Goal: Task Accomplishment & Management: Complete application form

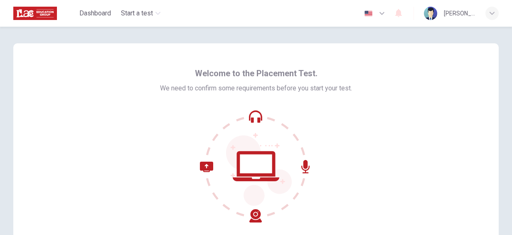
click at [246, 114] on icon at bounding box center [256, 166] width 112 height 112
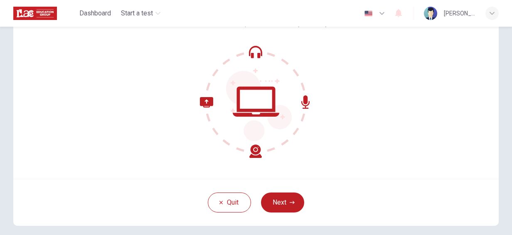
scroll to position [64, 0]
click at [281, 202] on button "Next" at bounding box center [282, 203] width 43 height 20
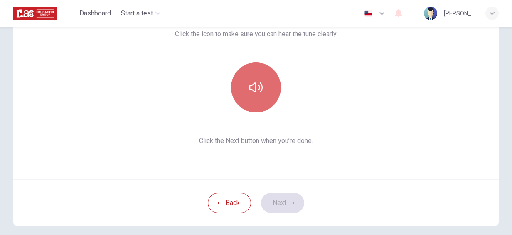
click at [257, 79] on button "button" at bounding box center [256, 87] width 50 height 50
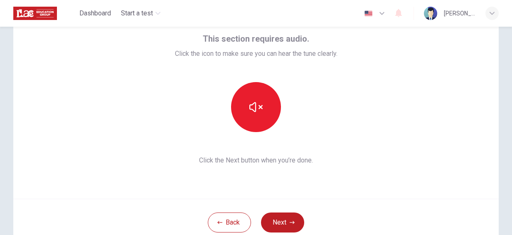
scroll to position [44, 0]
click at [283, 223] on button "Next" at bounding box center [282, 222] width 43 height 20
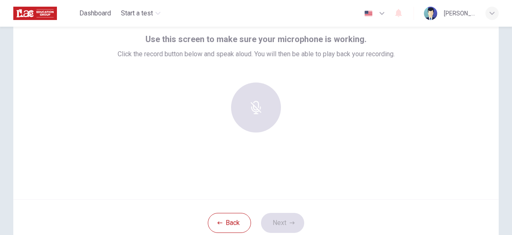
click at [259, 89] on div at bounding box center [256, 107] width 90 height 50
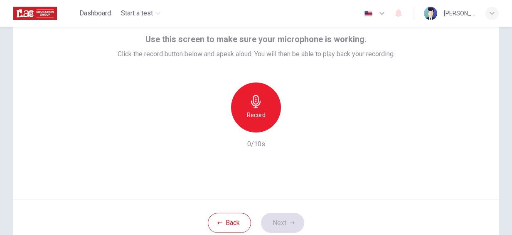
click at [264, 112] on div "Record" at bounding box center [256, 107] width 50 height 50
click at [264, 112] on div "Stop" at bounding box center [256, 107] width 50 height 50
click at [294, 124] on icon "button" at bounding box center [294, 125] width 8 height 8
click at [253, 112] on h6 "Record" at bounding box center [256, 115] width 19 height 10
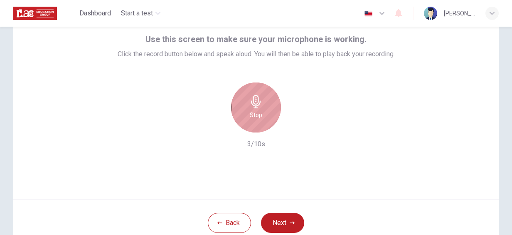
click at [260, 113] on div "Stop" at bounding box center [256, 107] width 50 height 50
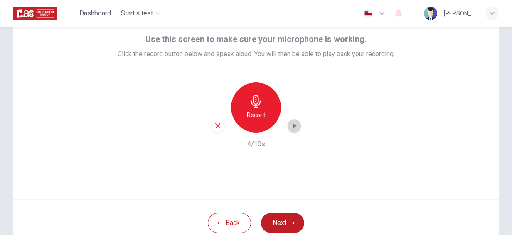
click at [290, 130] on div "button" at bounding box center [294, 125] width 13 height 13
click at [290, 129] on icon "button" at bounding box center [294, 125] width 8 height 8
click at [216, 126] on icon "button" at bounding box center [217, 125] width 5 height 5
click at [247, 116] on h6 "Record" at bounding box center [256, 115] width 19 height 10
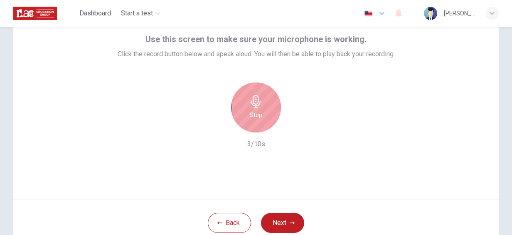
click at [246, 116] on div "Stop" at bounding box center [256, 107] width 50 height 50
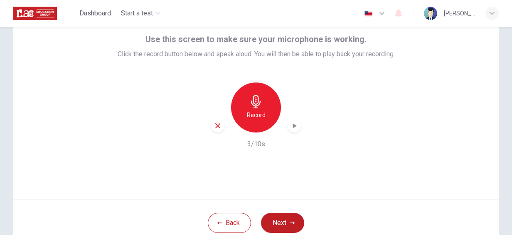
click at [293, 126] on icon "button" at bounding box center [295, 125] width 4 height 5
click at [277, 220] on button "Next" at bounding box center [282, 222] width 43 height 20
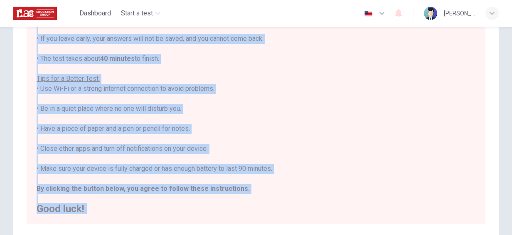
scroll to position [201, 0]
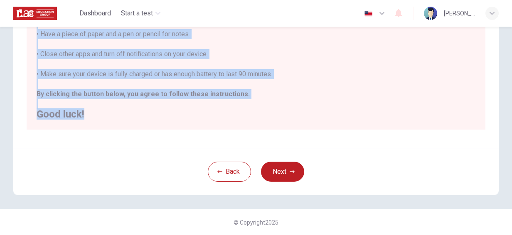
drag, startPoint x: 38, startPoint y: 76, endPoint x: 259, endPoint y: 121, distance: 225.1
click at [259, 121] on div "You are about to start a Placement Test . Before You Start the Test: • Once you…" at bounding box center [256, 9] width 459 height 241
copy div "Before You Start the Test: • Once you start, you cannot stop the test. • If you…"
click at [279, 169] on button "Next" at bounding box center [282, 171] width 43 height 20
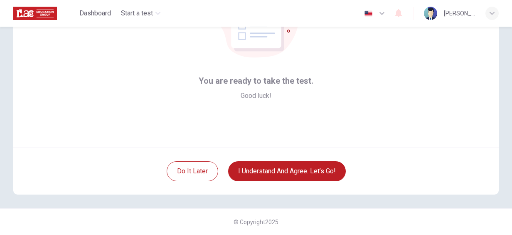
scroll to position [0, 0]
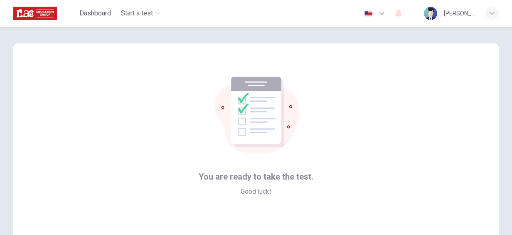
click at [298, 170] on span "You are ready to take the test." at bounding box center [256, 176] width 115 height 13
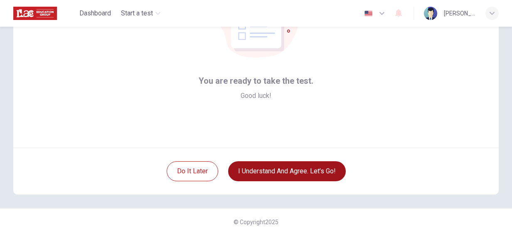
click at [298, 169] on button "I understand and agree. Let’s go!" at bounding box center [287, 171] width 118 height 20
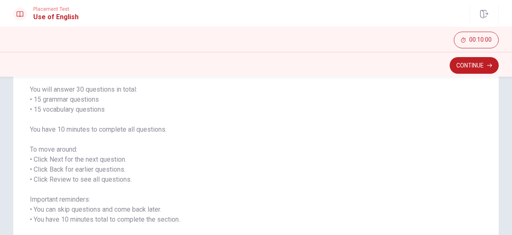
scroll to position [35, 0]
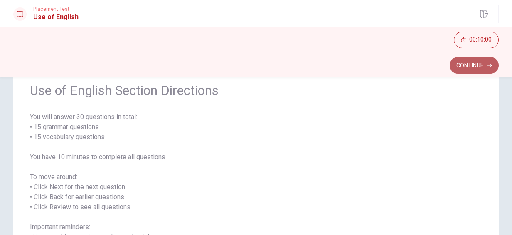
click at [475, 67] on button "Continue" at bounding box center [474, 65] width 49 height 17
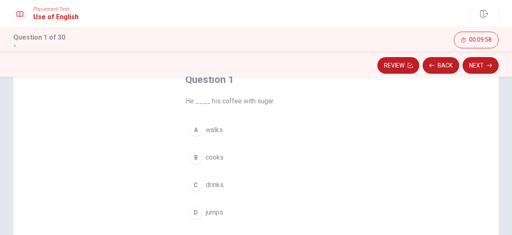
scroll to position [52, 0]
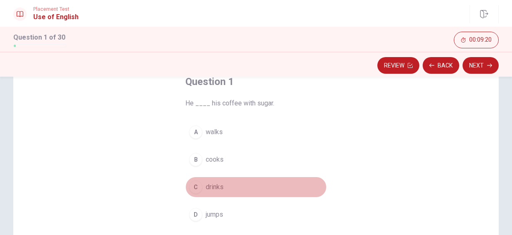
click at [214, 188] on span "drinks" at bounding box center [215, 187] width 18 height 10
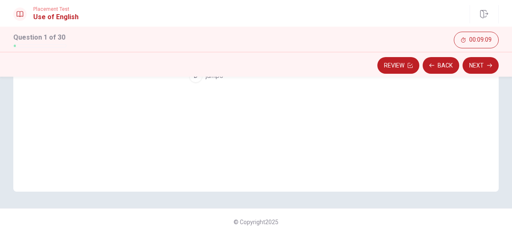
scroll to position [0, 0]
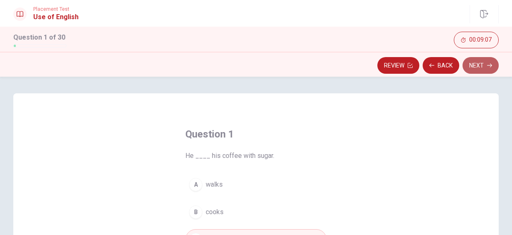
click at [485, 65] on button "Next" at bounding box center [481, 65] width 36 height 17
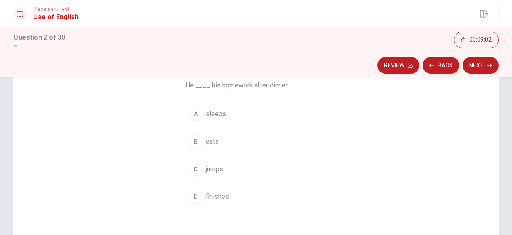
scroll to position [69, 0]
click at [216, 116] on span "sleeps" at bounding box center [216, 116] width 20 height 10
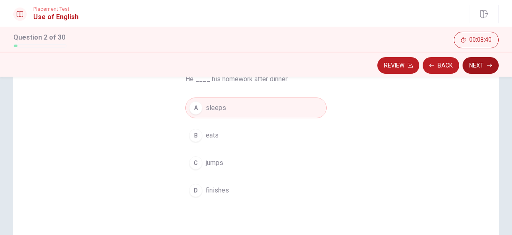
scroll to position [76, 0]
click at [485, 64] on button "Next" at bounding box center [481, 65] width 36 height 17
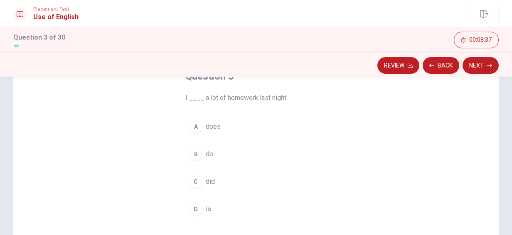
scroll to position [57, 0]
click at [206, 183] on span "did" at bounding box center [210, 182] width 9 height 10
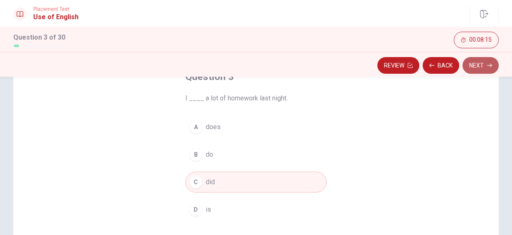
click at [486, 69] on button "Next" at bounding box center [481, 65] width 36 height 17
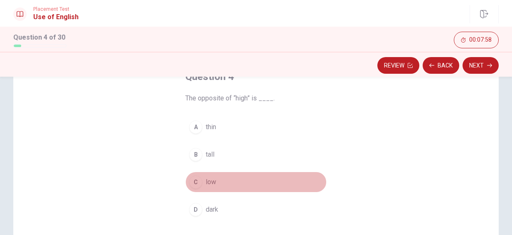
click at [266, 183] on button "C low" at bounding box center [255, 181] width 141 height 21
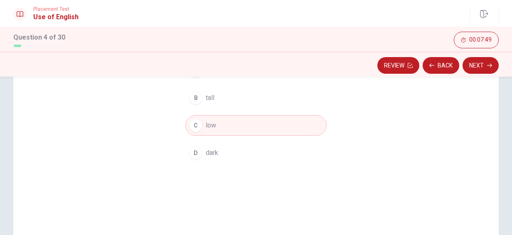
scroll to position [115, 0]
click at [483, 64] on button "Next" at bounding box center [481, 65] width 36 height 17
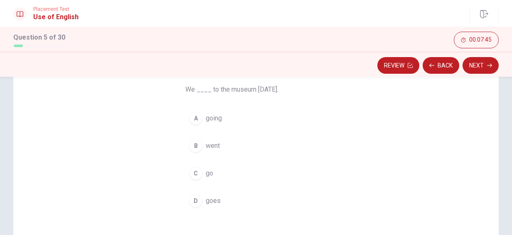
scroll to position [66, 0]
click at [215, 146] on span "went" at bounding box center [213, 146] width 14 height 10
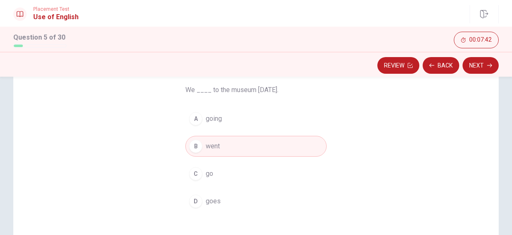
scroll to position [65, 0]
click at [486, 69] on button "Next" at bounding box center [481, 65] width 36 height 17
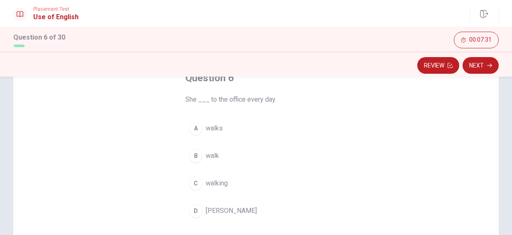
scroll to position [61, 0]
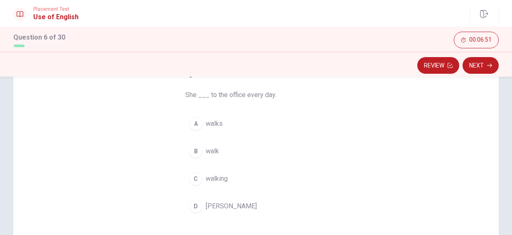
click at [223, 119] on button "A walks" at bounding box center [255, 123] width 141 height 21
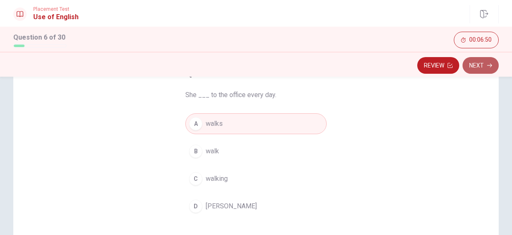
click at [491, 64] on icon "button" at bounding box center [489, 65] width 5 height 5
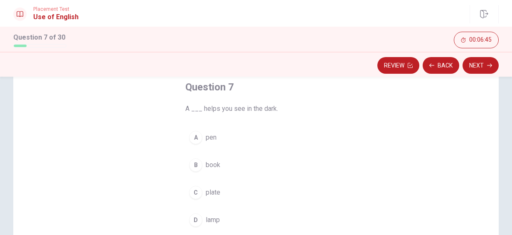
scroll to position [47, 0]
click at [212, 135] on span "pen" at bounding box center [211, 137] width 11 height 10
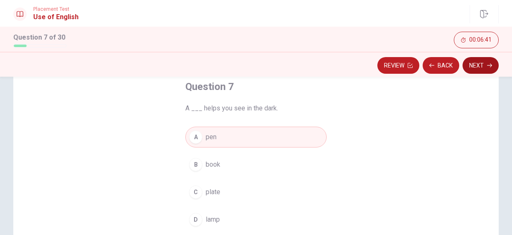
click at [474, 66] on button "Next" at bounding box center [481, 65] width 36 height 17
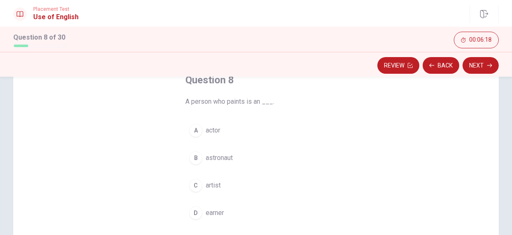
scroll to position [53, 0]
click at [221, 188] on button "C artist" at bounding box center [255, 186] width 141 height 21
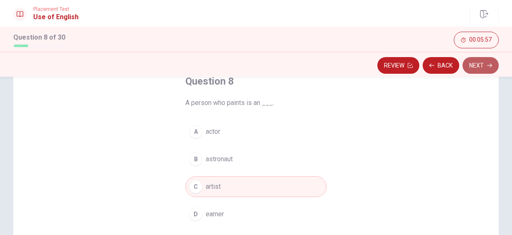
click at [483, 67] on button "Next" at bounding box center [481, 65] width 36 height 17
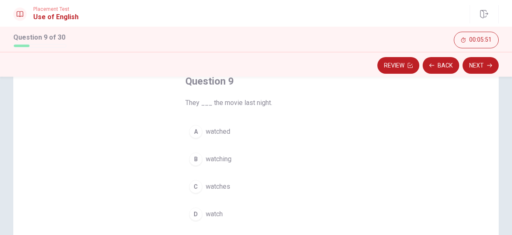
click at [218, 131] on span "watched" at bounding box center [218, 131] width 25 height 10
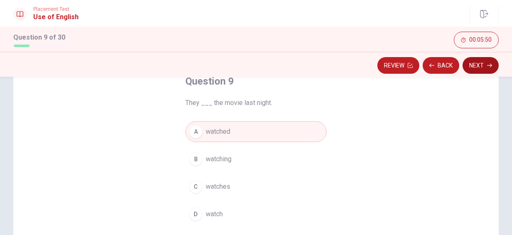
click at [488, 60] on button "Next" at bounding box center [481, 65] width 36 height 17
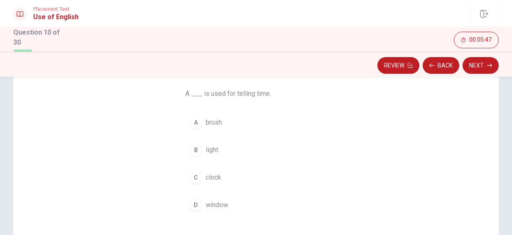
scroll to position [61, 0]
click at [223, 175] on button "C clock" at bounding box center [255, 178] width 141 height 21
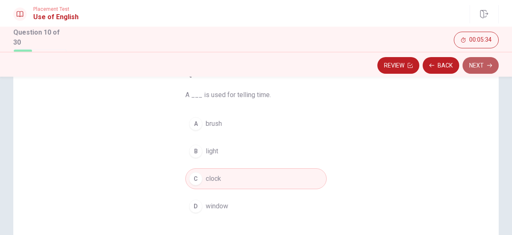
click at [477, 68] on button "Next" at bounding box center [481, 65] width 36 height 17
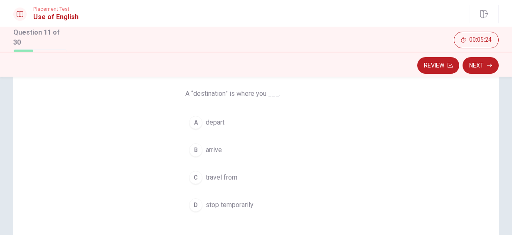
scroll to position [62, 0]
click at [210, 153] on span "arrive" at bounding box center [214, 149] width 16 height 10
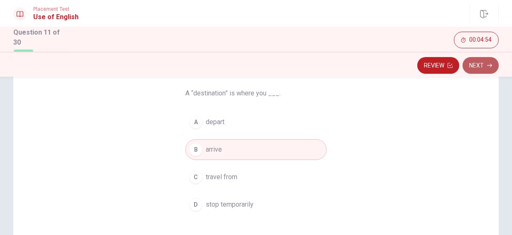
click at [488, 63] on icon "button" at bounding box center [489, 65] width 5 height 5
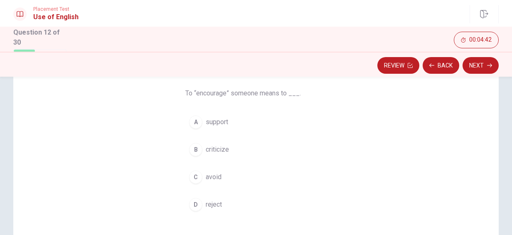
click at [227, 121] on button "A support" at bounding box center [255, 121] width 141 height 21
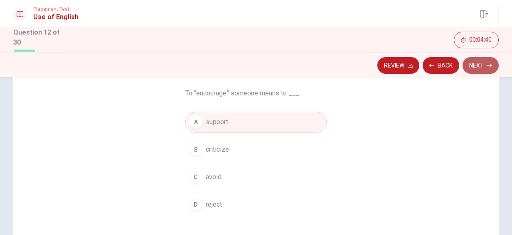
click at [477, 67] on button "Next" at bounding box center [481, 65] width 36 height 17
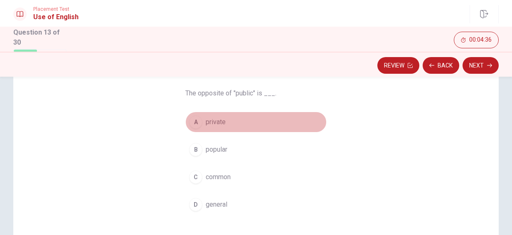
click at [221, 121] on span "private" at bounding box center [216, 122] width 20 height 10
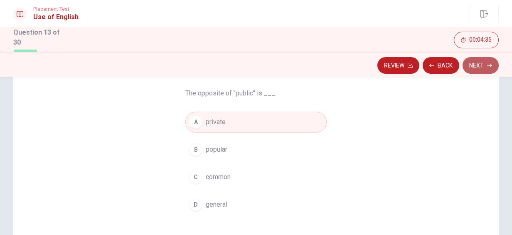
click at [474, 67] on button "Next" at bounding box center [481, 65] width 36 height 17
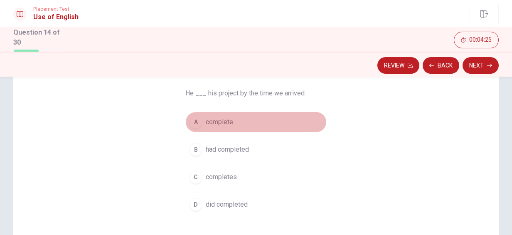
click at [231, 126] on span "complete" at bounding box center [219, 122] width 27 height 10
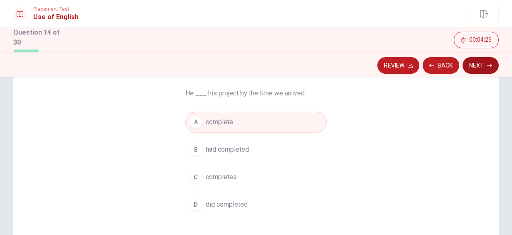
click at [480, 63] on button "Next" at bounding box center [481, 65] width 36 height 17
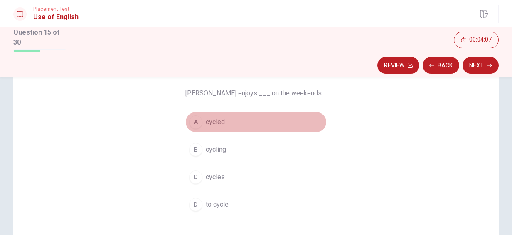
click at [230, 119] on button "A cycled" at bounding box center [255, 121] width 141 height 21
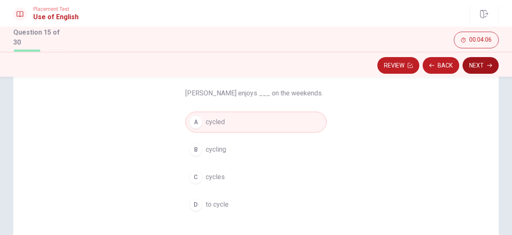
click at [474, 69] on button "Next" at bounding box center [481, 65] width 36 height 17
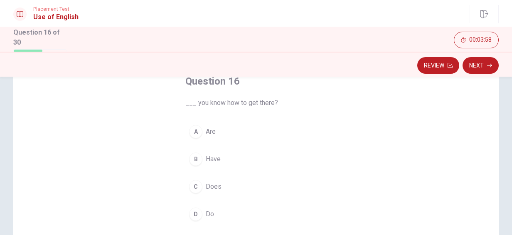
scroll to position [53, 0]
click at [209, 212] on span "Do" at bounding box center [210, 213] width 8 height 10
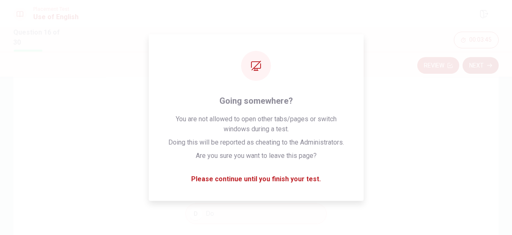
click at [488, 69] on button "Next" at bounding box center [481, 65] width 36 height 17
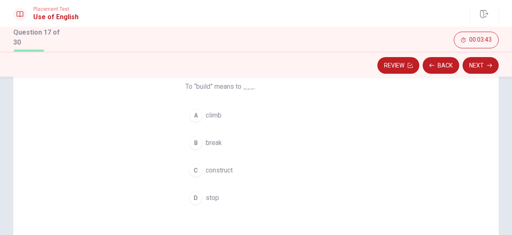
scroll to position [69, 0]
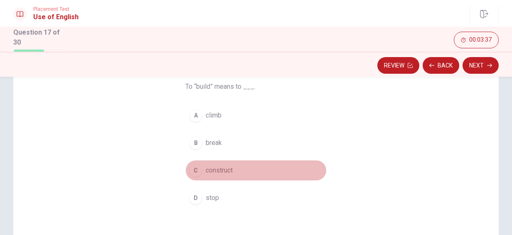
click at [221, 170] on span "construct" at bounding box center [219, 170] width 27 height 10
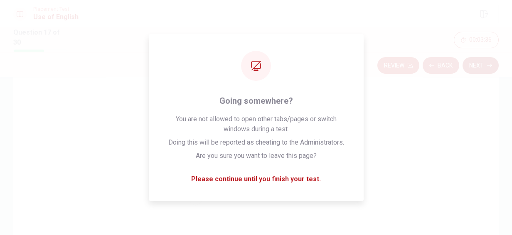
click at [479, 68] on button "Next" at bounding box center [481, 65] width 36 height 17
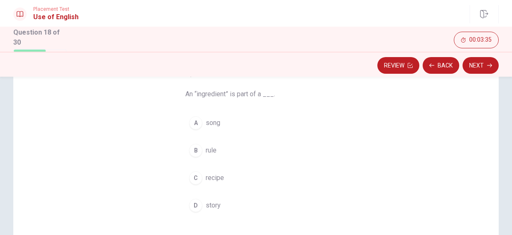
scroll to position [61, 0]
click at [209, 178] on span "recipe" at bounding box center [215, 178] width 18 height 10
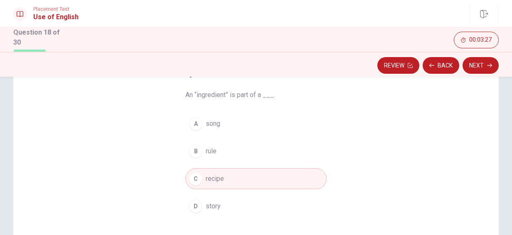
click at [480, 74] on div "Review Back Next" at bounding box center [256, 64] width 512 height 25
click at [483, 70] on button "Next" at bounding box center [481, 65] width 36 height 17
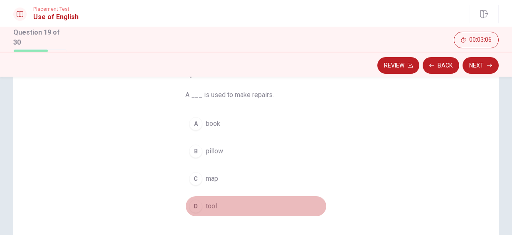
click at [206, 203] on span "tool" at bounding box center [211, 206] width 11 height 10
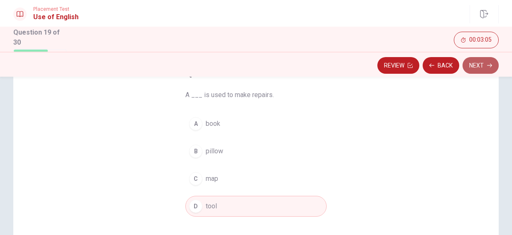
click at [489, 66] on icon "button" at bounding box center [489, 65] width 5 height 5
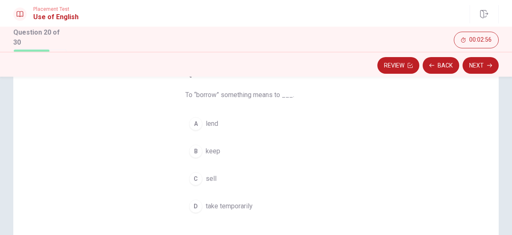
click at [244, 210] on span "take temporarily" at bounding box center [229, 206] width 47 height 10
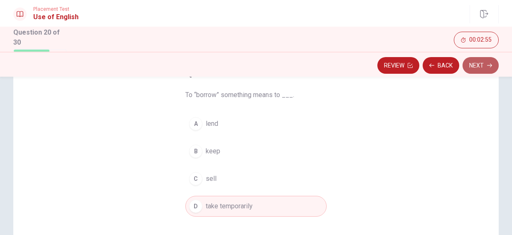
click at [484, 69] on button "Next" at bounding box center [481, 65] width 36 height 17
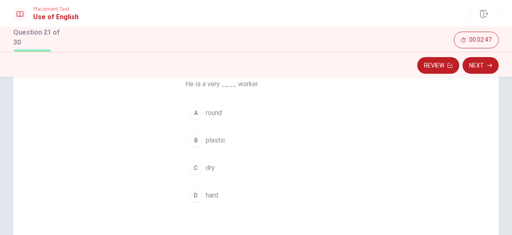
scroll to position [72, 0]
click at [217, 194] on span "hard" at bounding box center [212, 194] width 12 height 10
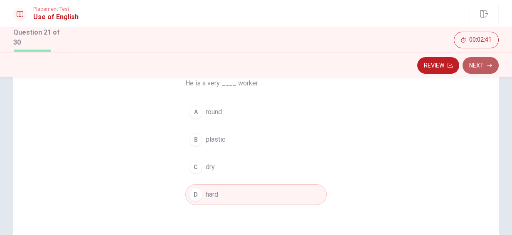
click at [483, 66] on button "Next" at bounding box center [481, 65] width 36 height 17
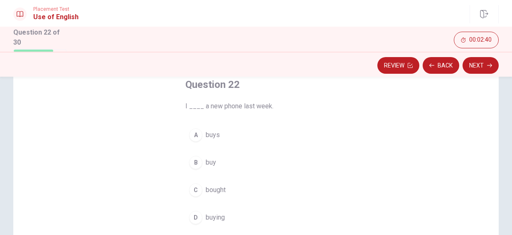
scroll to position [49, 0]
click at [222, 192] on span "bought" at bounding box center [216, 190] width 20 height 10
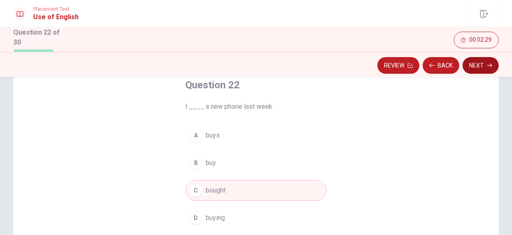
click at [481, 65] on button "Next" at bounding box center [481, 65] width 36 height 17
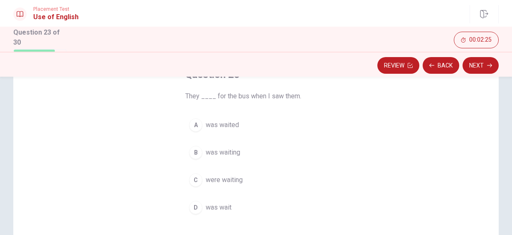
scroll to position [60, 0]
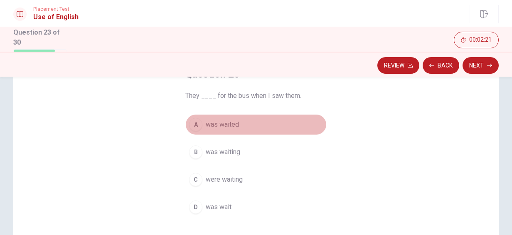
click at [229, 126] on span "was waited" at bounding box center [222, 124] width 33 height 10
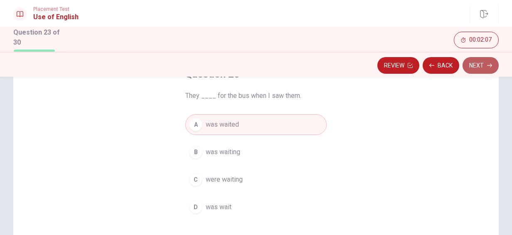
click at [483, 64] on button "Next" at bounding box center [481, 65] width 36 height 17
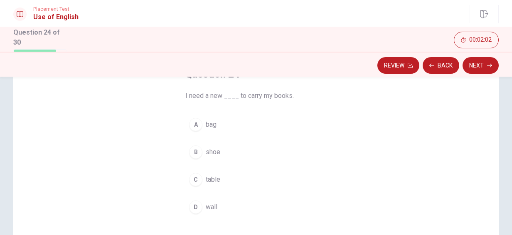
click at [211, 179] on span "table" at bounding box center [213, 179] width 15 height 10
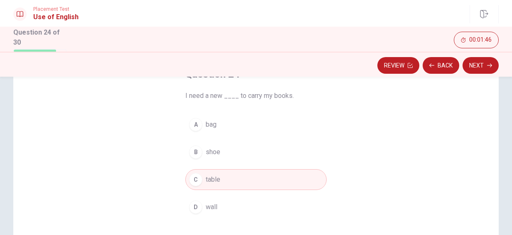
click at [219, 123] on button "A bag" at bounding box center [255, 124] width 141 height 21
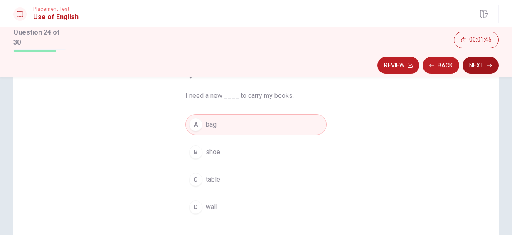
click at [486, 63] on button "Next" at bounding box center [481, 65] width 36 height 17
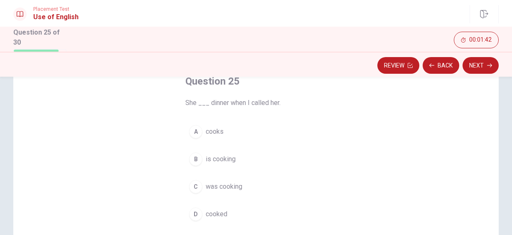
scroll to position [53, 0]
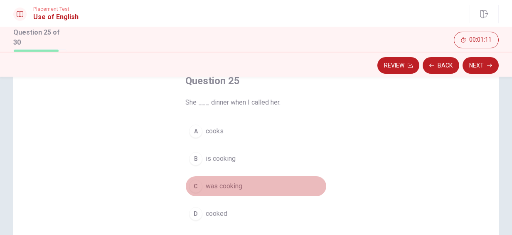
click at [234, 185] on span "was cooking" at bounding box center [224, 186] width 37 height 10
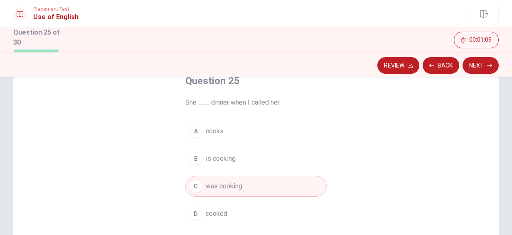
click at [225, 201] on div "A cooks B is cooking C was cooking D cooked" at bounding box center [255, 172] width 141 height 103
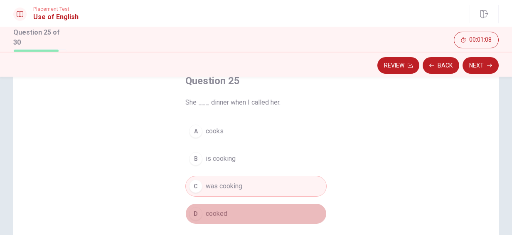
click at [225, 207] on button "D cooked" at bounding box center [255, 213] width 141 height 21
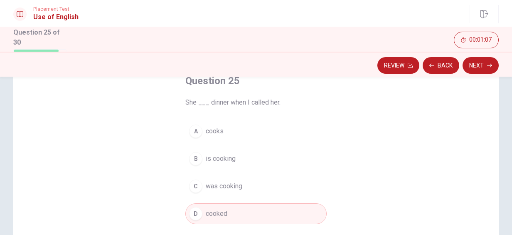
click at [231, 183] on span "was cooking" at bounding box center [224, 186] width 37 height 10
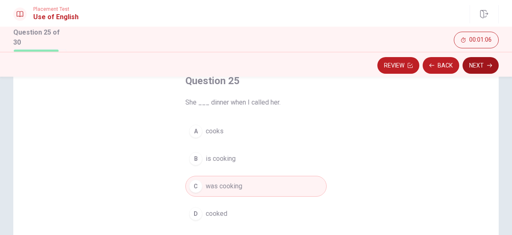
click at [485, 60] on button "Next" at bounding box center [481, 65] width 36 height 17
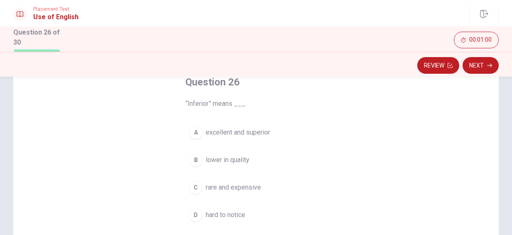
scroll to position [52, 0]
click at [235, 161] on span "lower in quality" at bounding box center [228, 159] width 44 height 10
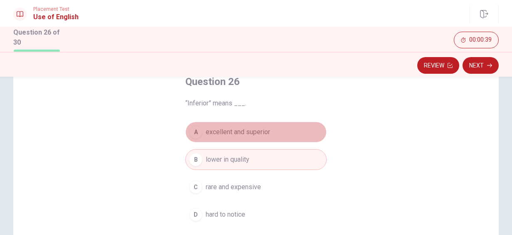
click at [274, 132] on button "A excellent and superior" at bounding box center [255, 131] width 141 height 21
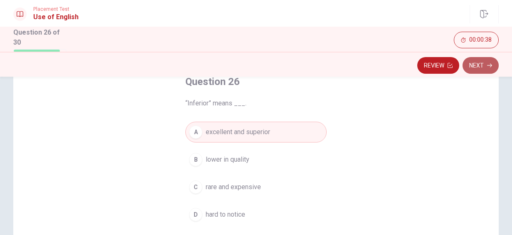
click at [485, 65] on button "Next" at bounding box center [481, 65] width 36 height 17
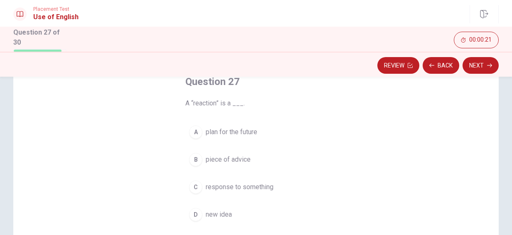
click at [251, 183] on span "response to something" at bounding box center [240, 187] width 68 height 10
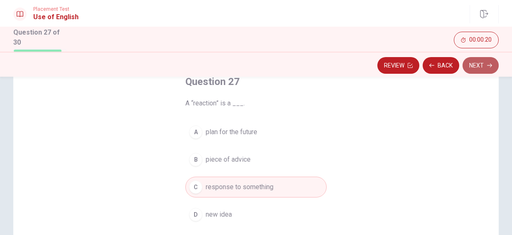
click at [472, 66] on button "Next" at bounding box center [481, 65] width 36 height 17
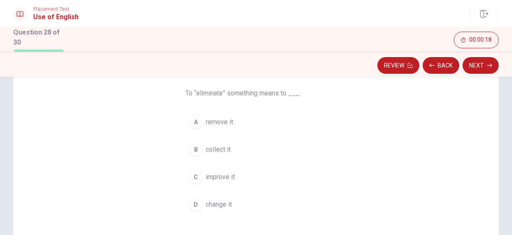
scroll to position [64, 0]
click at [218, 123] on span "remove it" at bounding box center [219, 120] width 27 height 10
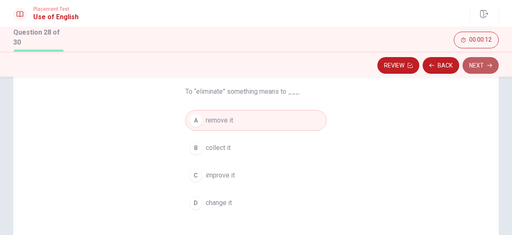
click at [491, 68] on button "Next" at bounding box center [481, 65] width 36 height 17
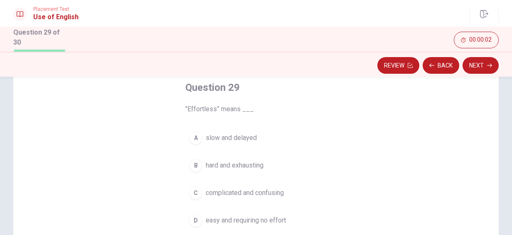
scroll to position [50, 0]
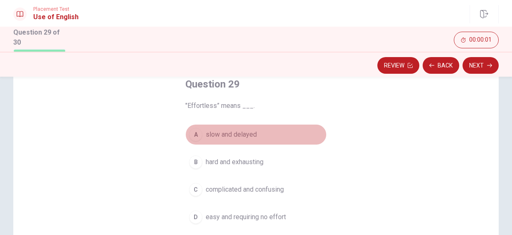
click at [249, 131] on span "slow and delayed" at bounding box center [231, 134] width 51 height 10
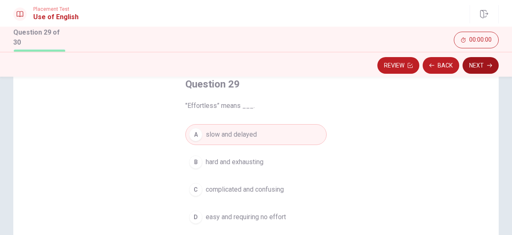
click at [485, 57] on button "Next" at bounding box center [481, 65] width 36 height 17
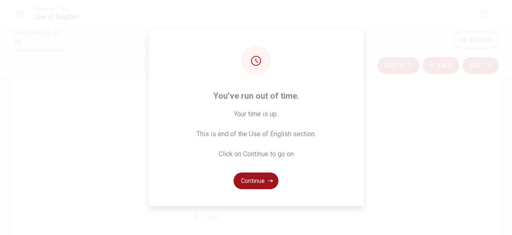
click at [266, 179] on button "Continue" at bounding box center [256, 180] width 45 height 17
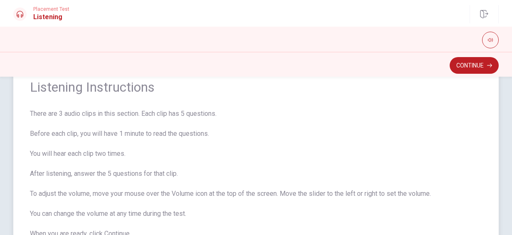
scroll to position [0, 0]
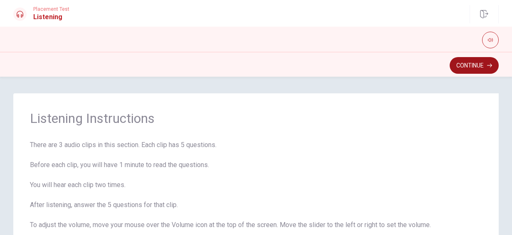
click at [463, 65] on button "Continue" at bounding box center [474, 65] width 49 height 17
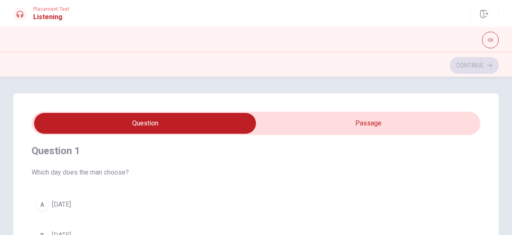
scroll to position [3, 0]
click at [490, 42] on button "button" at bounding box center [490, 40] width 17 height 17
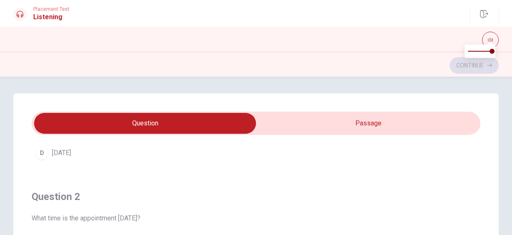
scroll to position [0, 0]
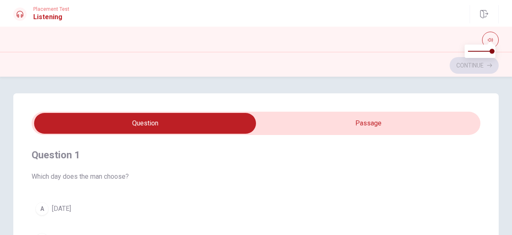
click at [412, 71] on div "Continue" at bounding box center [256, 65] width 486 height 16
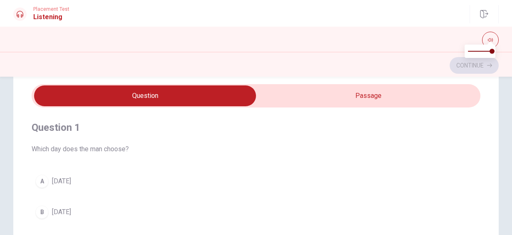
scroll to position [25, 0]
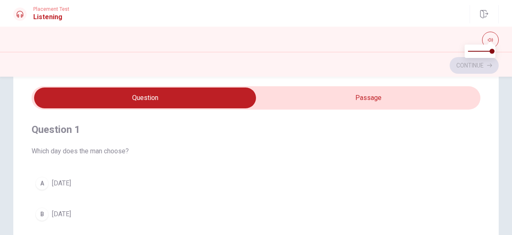
type input "4"
click at [350, 100] on input "checkbox" at bounding box center [145, 97] width 674 height 21
checkbox input "true"
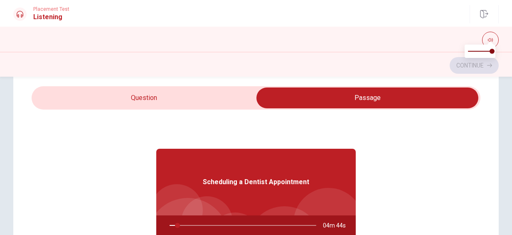
type input "6"
click at [160, 101] on input "checkbox" at bounding box center [368, 97] width 674 height 21
checkbox input "false"
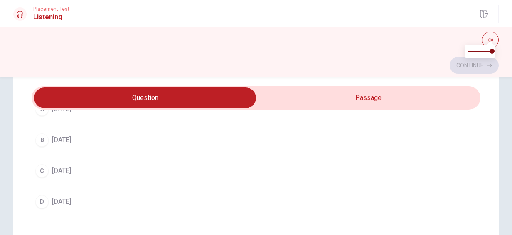
scroll to position [0, 0]
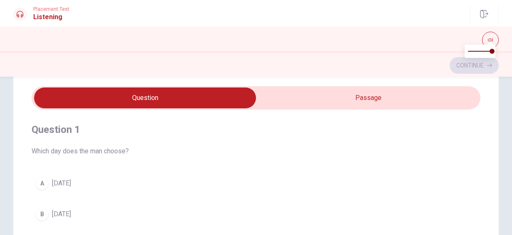
type input "7"
click at [425, 102] on input "checkbox" at bounding box center [145, 97] width 674 height 21
checkbox input "true"
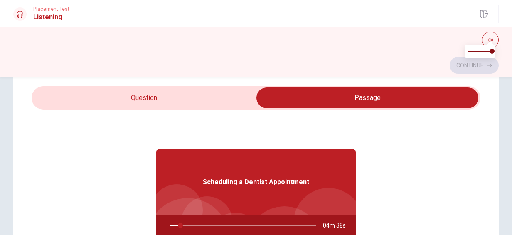
click at [167, 224] on div at bounding box center [241, 225] width 163 height 20
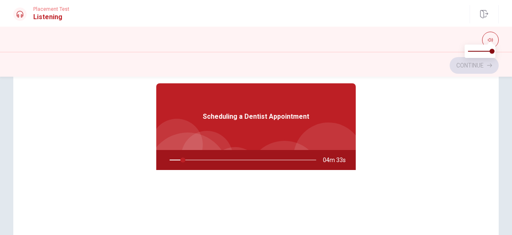
scroll to position [88, 0]
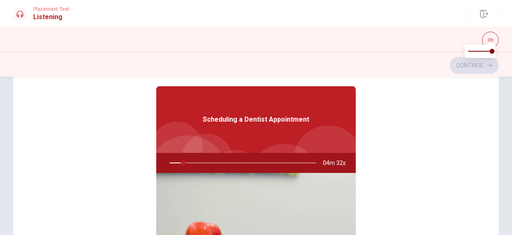
click at [241, 123] on span "Scheduling a Dentist Appointment" at bounding box center [256, 119] width 106 height 10
drag, startPoint x: 179, startPoint y: 161, endPoint x: 164, endPoint y: 158, distance: 15.4
click at [164, 158] on div at bounding box center [241, 163] width 163 height 20
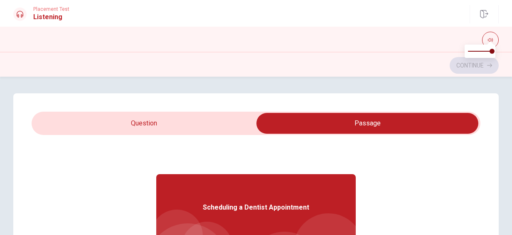
type input "10"
click at [151, 124] on input "checkbox" at bounding box center [368, 123] width 674 height 21
checkbox input "false"
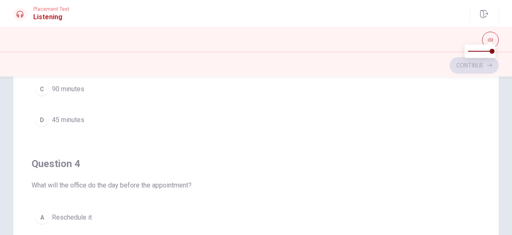
scroll to position [483, 0]
click at [63, 116] on span "45 minutes" at bounding box center [68, 119] width 32 height 10
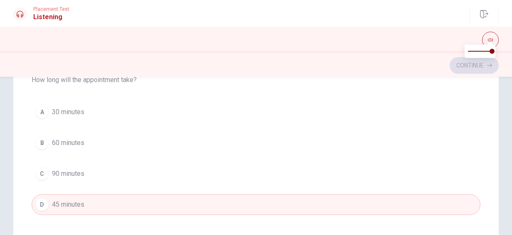
scroll to position [398, 0]
click at [71, 109] on span "30 minutes" at bounding box center [68, 113] width 32 height 10
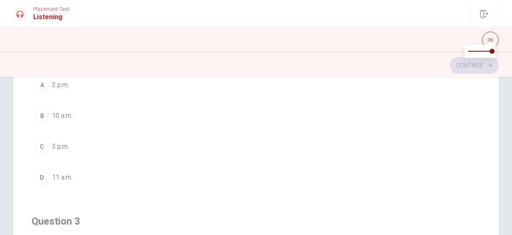
scroll to position [257, 0]
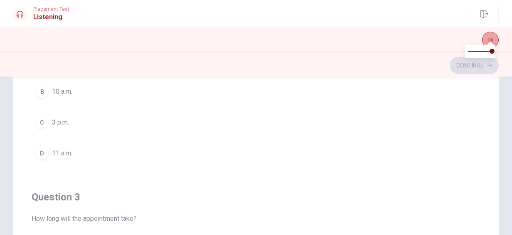
click at [494, 37] on button "button" at bounding box center [490, 40] width 17 height 17
click at [478, 69] on div "Continue" at bounding box center [256, 65] width 486 height 16
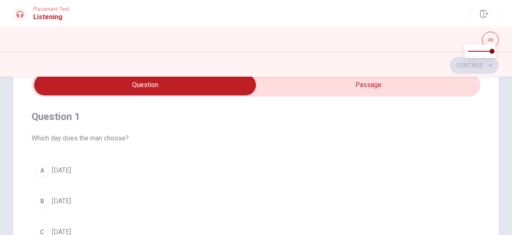
scroll to position [0, 0]
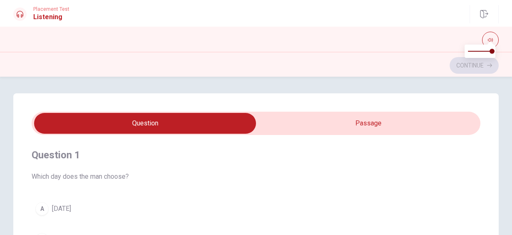
type input "26"
click at [312, 120] on input "checkbox" at bounding box center [145, 123] width 674 height 21
checkbox input "true"
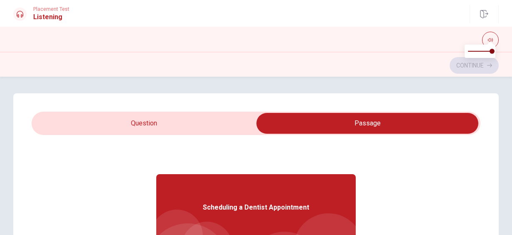
scroll to position [47, 0]
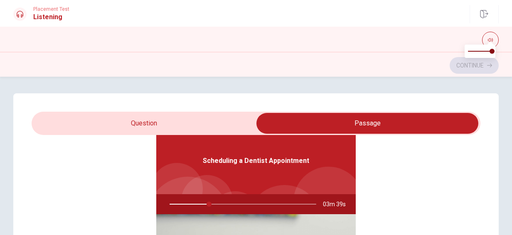
type input "27"
click at [199, 118] on input "checkbox" at bounding box center [368, 123] width 674 height 21
checkbox input "false"
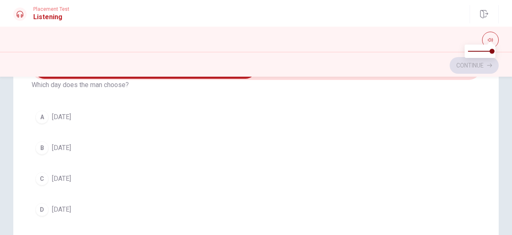
scroll to position [35, 0]
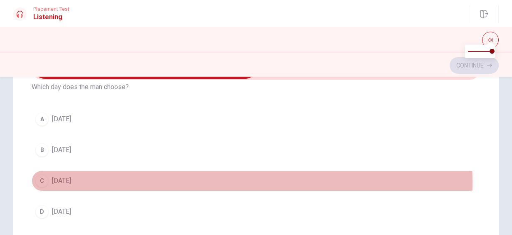
click at [71, 181] on span "[DATE]" at bounding box center [61, 180] width 19 height 10
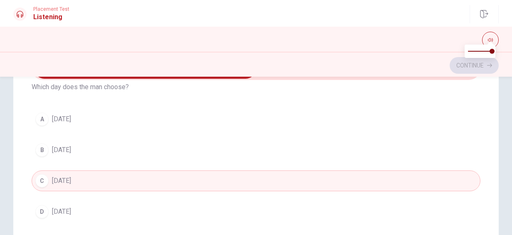
click at [72, 154] on button "B [DATE]" at bounding box center [256, 149] width 449 height 21
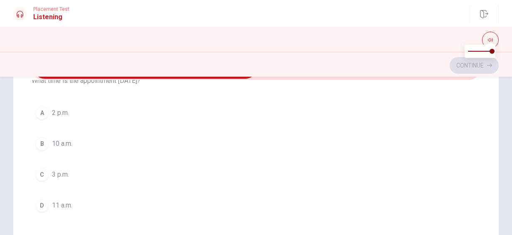
scroll to position [231, 0]
click at [69, 174] on span "3 p.m." at bounding box center [60, 173] width 17 height 10
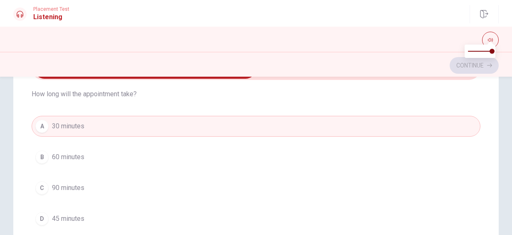
scroll to position [413, 0]
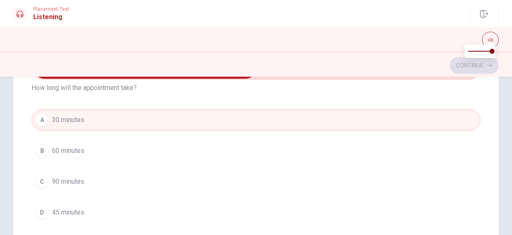
click at [216, 202] on button "D 45 minutes" at bounding box center [256, 212] width 449 height 21
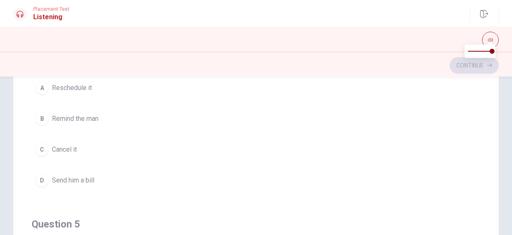
scroll to position [515, 0]
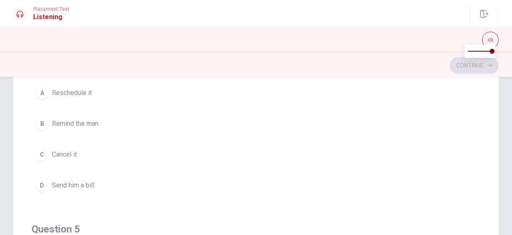
click at [108, 119] on button "B Remind the man" at bounding box center [256, 123] width 449 height 21
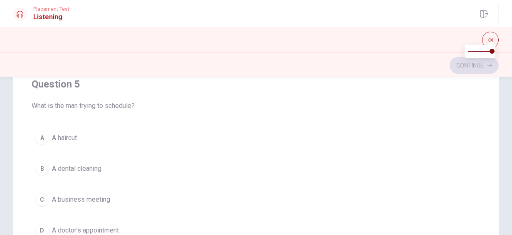
scroll to position [668, 0]
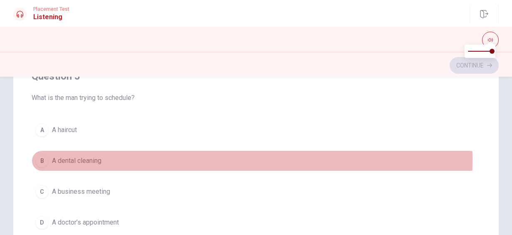
click at [91, 156] on span "A dental cleaning" at bounding box center [76, 161] width 49 height 10
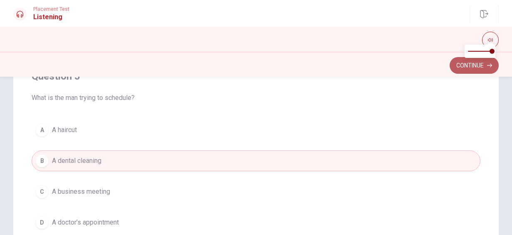
click at [472, 68] on button "Continue" at bounding box center [474, 65] width 49 height 17
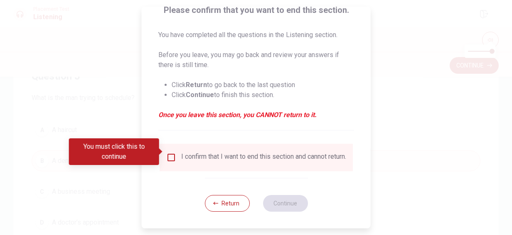
scroll to position [76, 0]
click at [176, 155] on div "I confirm that I want to end this section and cannot return." at bounding box center [256, 157] width 180 height 10
click at [174, 154] on input "You must click this to continue" at bounding box center [171, 157] width 10 height 10
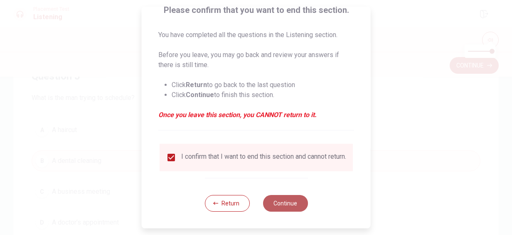
click at [289, 207] on button "Continue" at bounding box center [285, 203] width 45 height 17
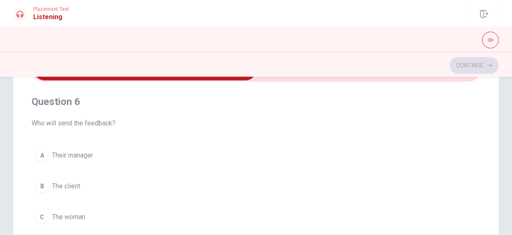
scroll to position [47, 0]
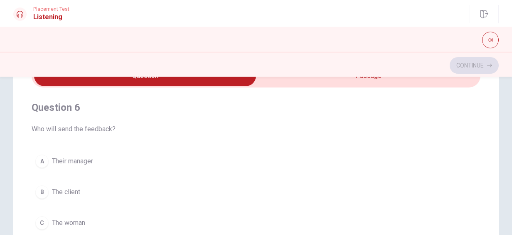
click at [391, 79] on input "checkbox" at bounding box center [145, 75] width 674 height 21
checkbox input "true"
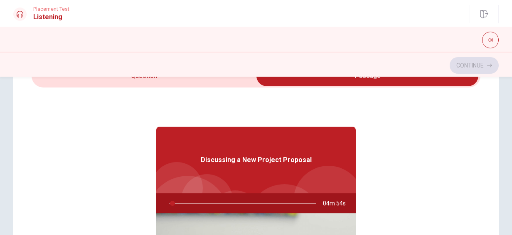
type input "2"
click at [221, 79] on input "checkbox" at bounding box center [368, 75] width 674 height 21
checkbox input "false"
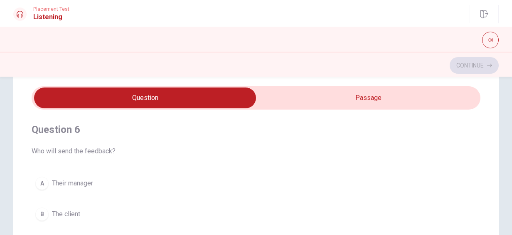
scroll to position [24, 0]
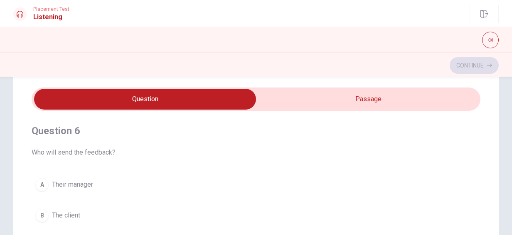
type input "7"
click at [421, 99] on input "checkbox" at bounding box center [145, 99] width 674 height 21
checkbox input "true"
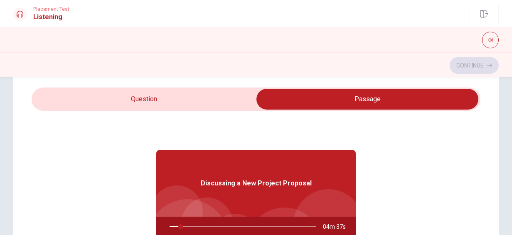
click at [197, 227] on div at bounding box center [241, 226] width 163 height 20
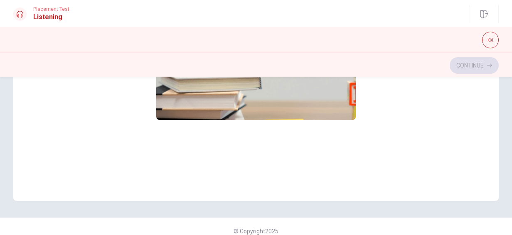
scroll to position [72, 0]
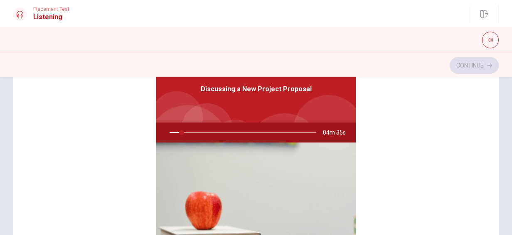
type input "9"
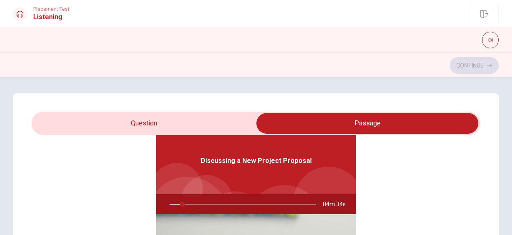
click at [147, 120] on input "checkbox" at bounding box center [368, 123] width 674 height 21
checkbox input "false"
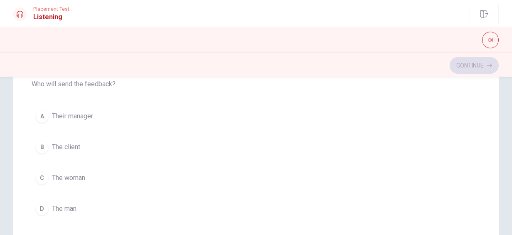
scroll to position [95, 0]
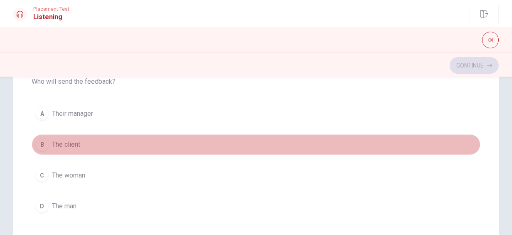
click at [413, 146] on button "B The client" at bounding box center [256, 144] width 449 height 21
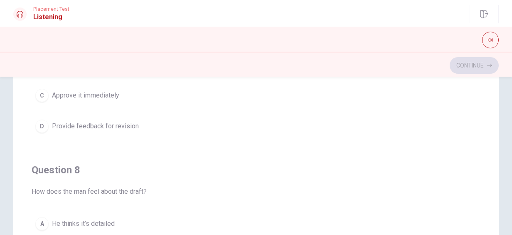
scroll to position [267, 0]
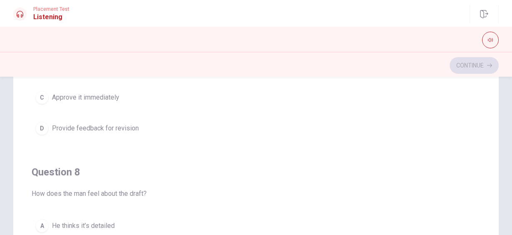
click at [118, 130] on span "Provide feedback for revision" at bounding box center [95, 128] width 87 height 10
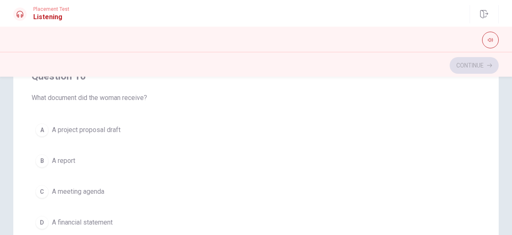
scroll to position [169, 0]
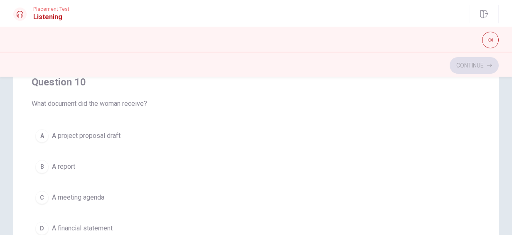
click at [84, 126] on button "A A project proposal draft" at bounding box center [256, 135] width 449 height 21
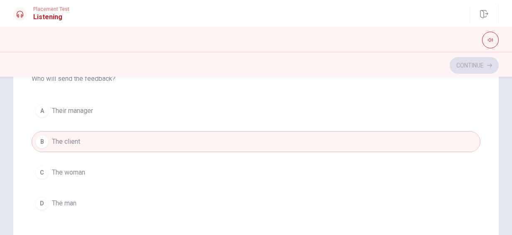
scroll to position [104, 0]
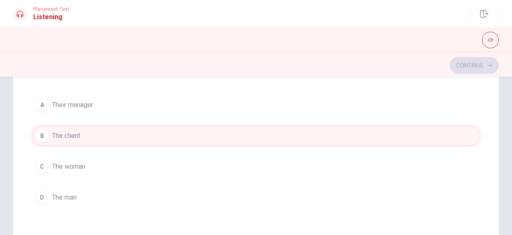
click at [105, 101] on button "A Their manager" at bounding box center [256, 104] width 449 height 21
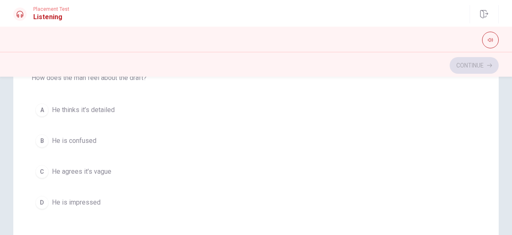
scroll to position [373, 0]
click at [95, 202] on span "He is impressed" at bounding box center [76, 203] width 49 height 10
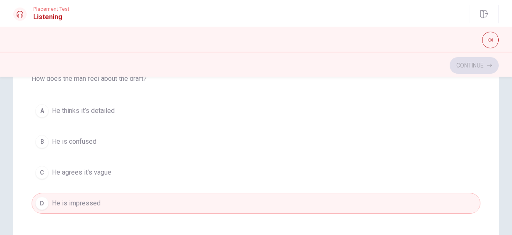
scroll to position [642, 0]
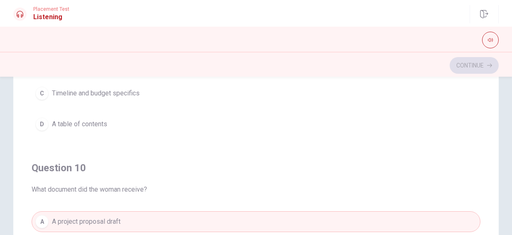
click at [479, 198] on div "Question 6 Who will send the feedback? A Their manager B The client C The woman…" at bounding box center [256, 157] width 486 height 334
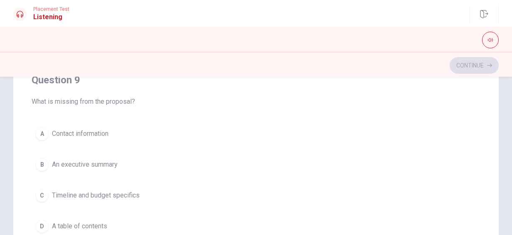
scroll to position [542, 0]
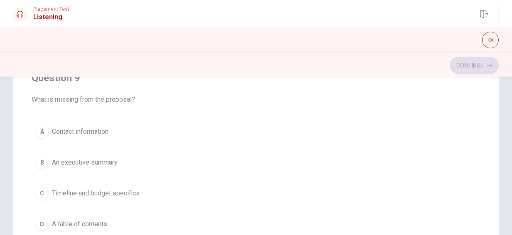
click at [91, 126] on span "Contact information" at bounding box center [80, 131] width 57 height 10
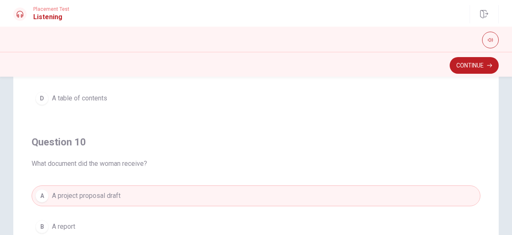
scroll to position [0, 0]
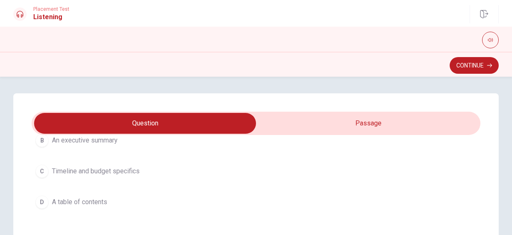
type input "59"
click at [416, 125] on input "checkbox" at bounding box center [145, 123] width 674 height 21
checkbox input "true"
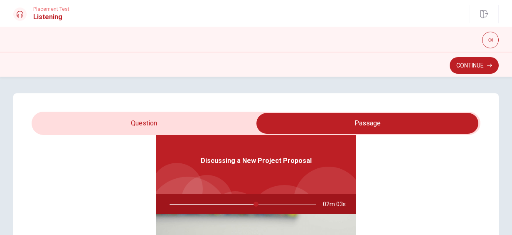
type input "59"
click at [198, 125] on input "checkbox" at bounding box center [368, 123] width 674 height 21
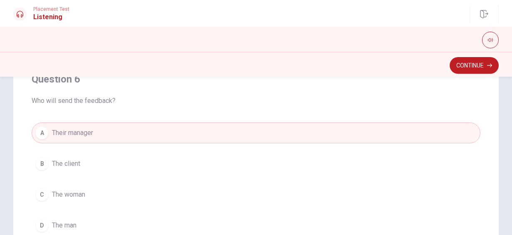
scroll to position [0, 0]
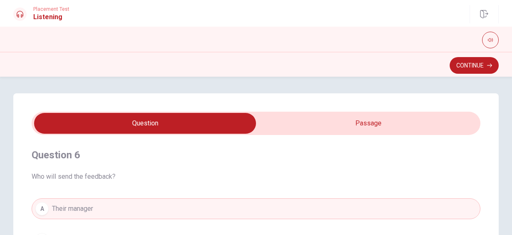
click at [321, 123] on input "checkbox" at bounding box center [145, 123] width 674 height 21
checkbox input "true"
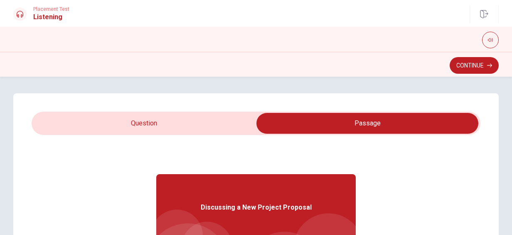
scroll to position [47, 0]
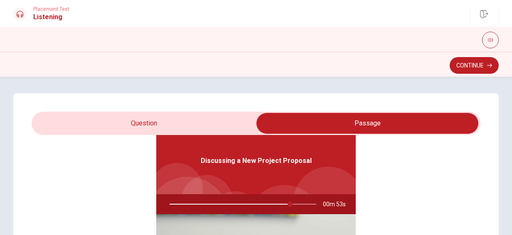
type input "83"
click at [200, 120] on input "checkbox" at bounding box center [368, 123] width 674 height 21
checkbox input "false"
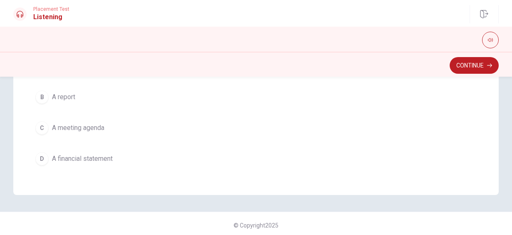
scroll to position [236, 0]
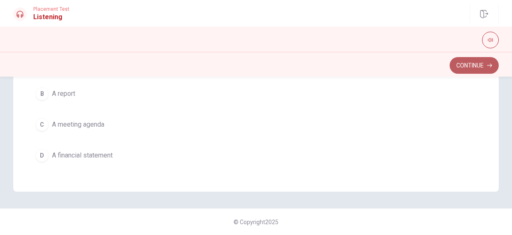
click at [469, 67] on button "Continue" at bounding box center [474, 65] width 49 height 17
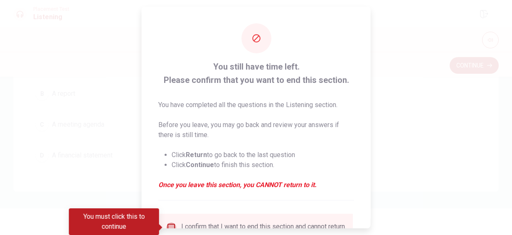
click at [172, 225] on input "You must click this to continue" at bounding box center [171, 227] width 10 height 10
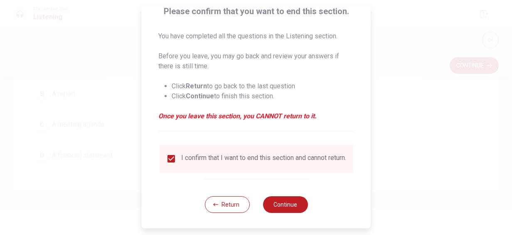
scroll to position [69, 0]
click at [277, 207] on button "Continue" at bounding box center [285, 203] width 45 height 17
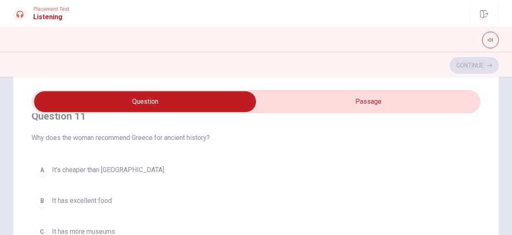
scroll to position [0, 0]
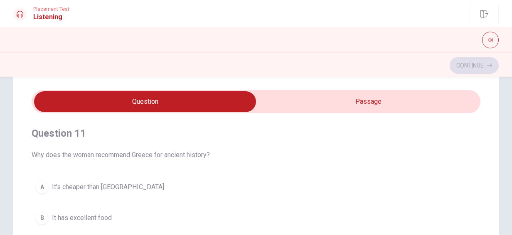
click at [407, 101] on input "checkbox" at bounding box center [145, 101] width 674 height 21
checkbox input "true"
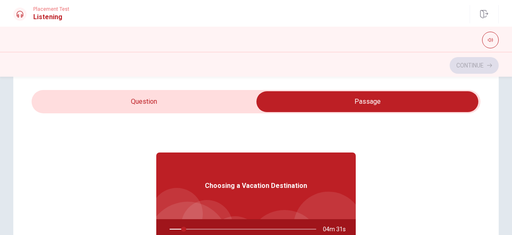
type input "10"
click at [194, 98] on input "checkbox" at bounding box center [368, 101] width 674 height 21
checkbox input "false"
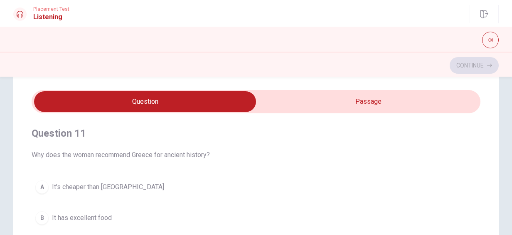
click at [506, 112] on div "Question 11 Why does the woman recommend Greece for ancient history? A It’s che…" at bounding box center [256, 239] width 512 height 334
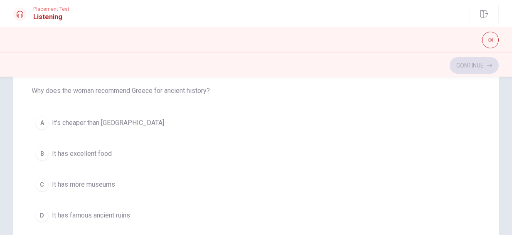
scroll to position [85, 0]
click at [416, 185] on button "C It has more museums" at bounding box center [256, 185] width 449 height 21
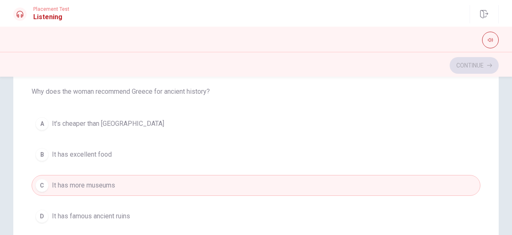
type input "21"
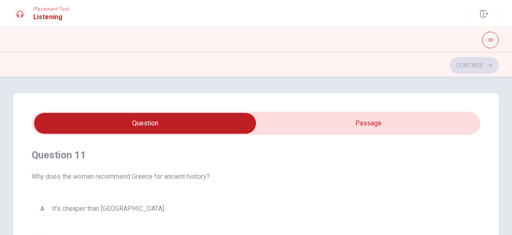
click at [353, 126] on input "checkbox" at bounding box center [145, 123] width 674 height 21
checkbox input "true"
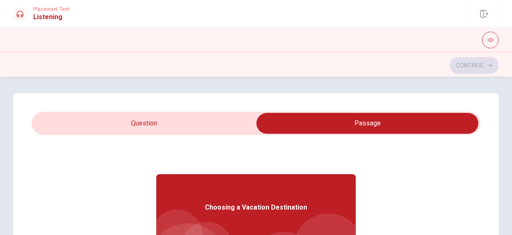
scroll to position [47, 0]
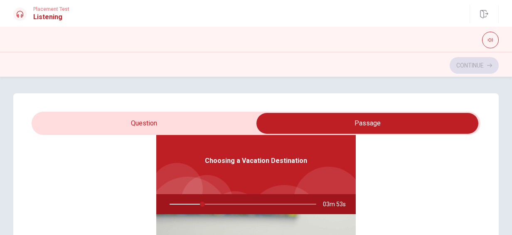
type input "23"
click at [224, 120] on input "checkbox" at bounding box center [368, 123] width 674 height 21
checkbox input "false"
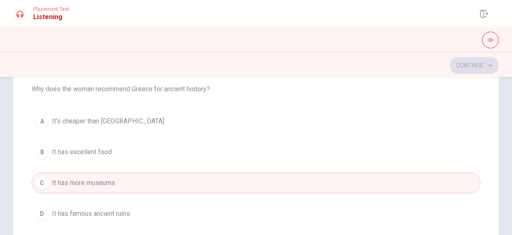
scroll to position [90, 0]
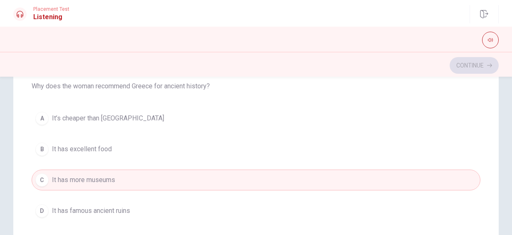
click at [111, 151] on span "It has excellent food" at bounding box center [82, 149] width 60 height 10
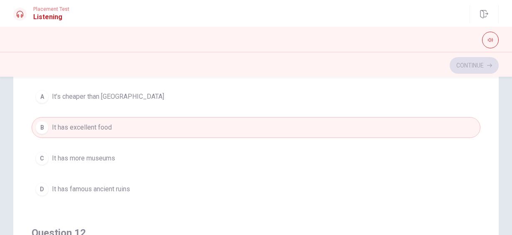
scroll to position [18, 0]
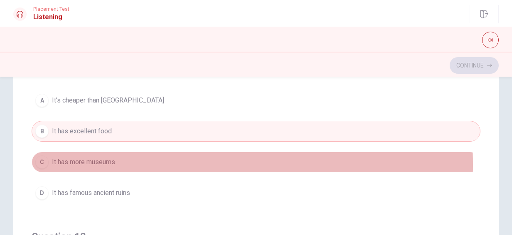
click at [123, 164] on button "C It has more museums" at bounding box center [256, 161] width 449 height 21
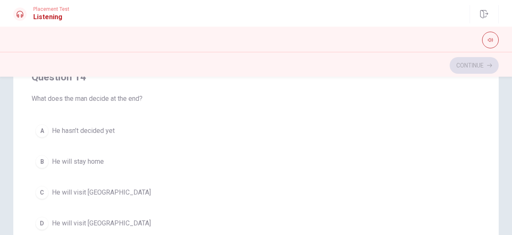
scroll to position [586, 0]
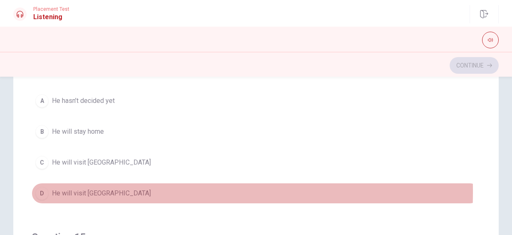
click at [97, 188] on span "He will visit [GEOGRAPHIC_DATA]" at bounding box center [101, 193] width 99 height 10
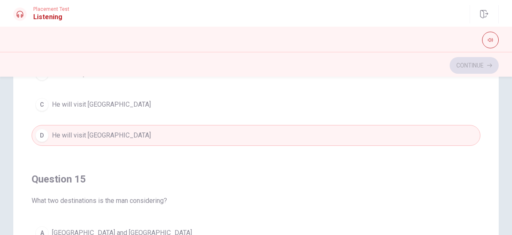
drag, startPoint x: 478, startPoint y: 177, endPoint x: 469, endPoint y: 148, distance: 29.6
click at [469, 148] on div "Question 11 Why does the woman recommend Greece for ancient history? A It’s che…" at bounding box center [256, 112] width 486 height 334
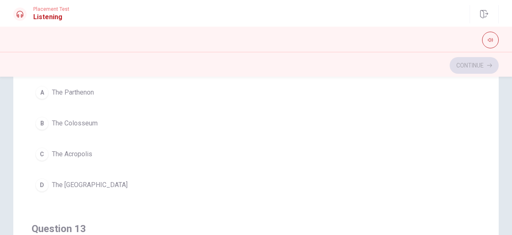
scroll to position [222, 0]
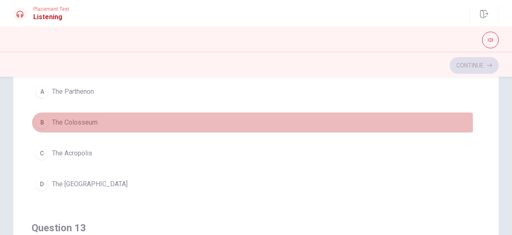
click at [72, 124] on span "The Colosseum" at bounding box center [75, 122] width 46 height 10
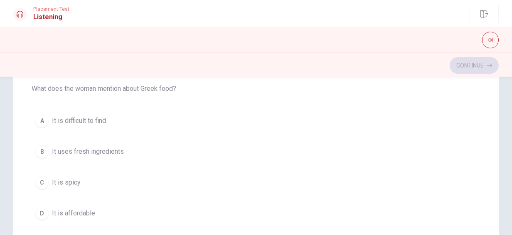
scroll to position [383, 0]
click at [101, 151] on span "It uses fresh ingredients" at bounding box center [88, 151] width 72 height 10
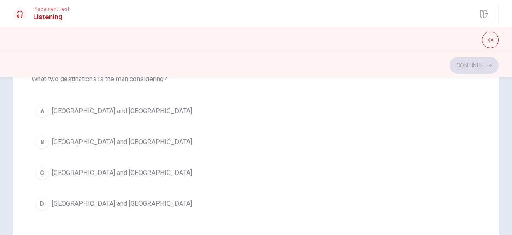
scroll to position [189, 0]
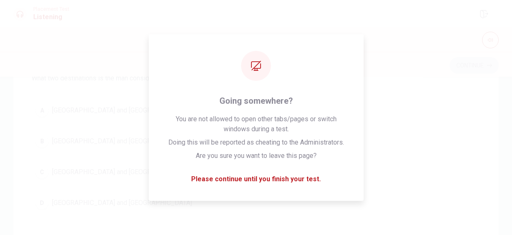
click at [82, 198] on span "[GEOGRAPHIC_DATA] and [GEOGRAPHIC_DATA]" at bounding box center [122, 203] width 140 height 10
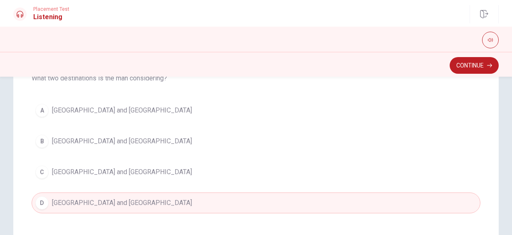
scroll to position [236, 0]
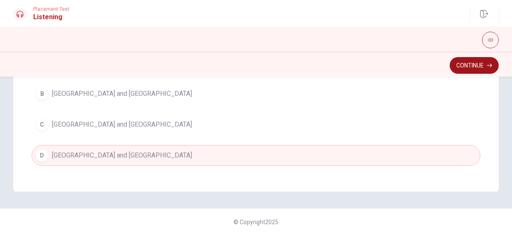
click at [476, 61] on button "Continue" at bounding box center [474, 65] width 49 height 17
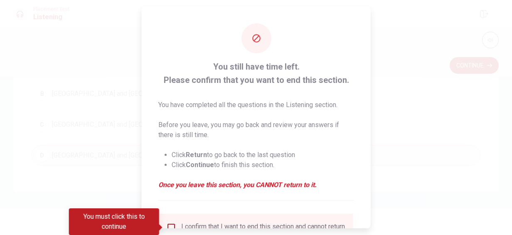
click at [163, 225] on span at bounding box center [161, 227] width 5 height 7
click at [167, 225] on input "You must click this to continue" at bounding box center [171, 227] width 10 height 10
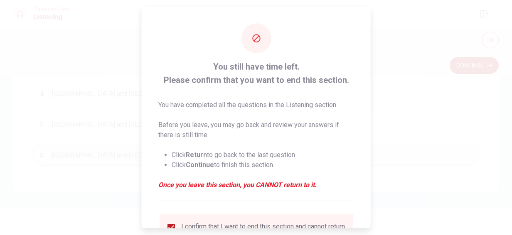
scroll to position [76, 0]
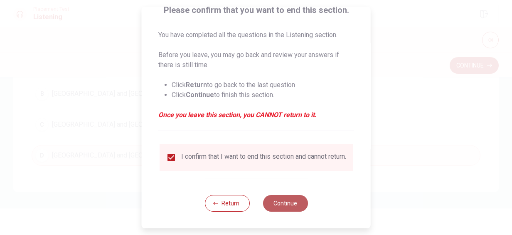
click at [282, 199] on button "Continue" at bounding box center [285, 203] width 45 height 17
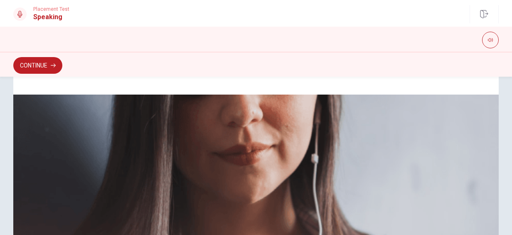
scroll to position [264, 0]
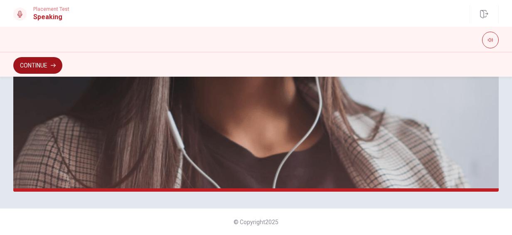
click at [28, 63] on button "Continue" at bounding box center [37, 65] width 49 height 17
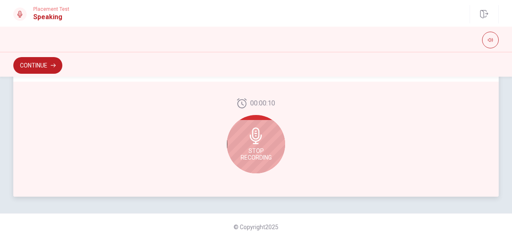
scroll to position [260, 0]
click at [244, 141] on div "Stop Recording" at bounding box center [256, 143] width 58 height 58
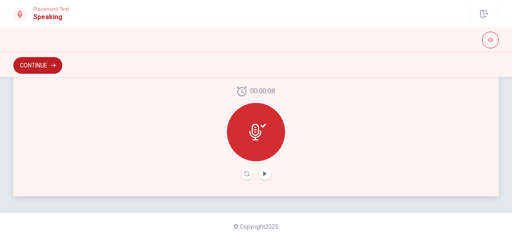
click at [257, 136] on icon at bounding box center [255, 131] width 12 height 17
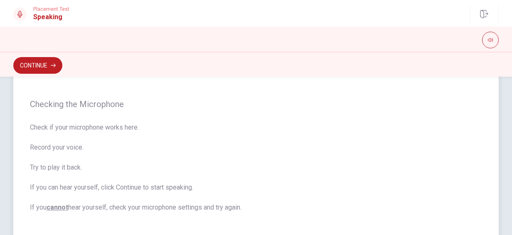
scroll to position [55, 0]
drag, startPoint x: 31, startPoint y: 104, endPoint x: 242, endPoint y: 205, distance: 233.6
click at [242, 205] on div "Checking the Microphone Check if your microphone works here. Record your voice.…" at bounding box center [256, 156] width 486 height 236
click at [248, 207] on span "Check if your microphone works here. Record your voice. Try to play it back. If…" at bounding box center [256, 168] width 452 height 90
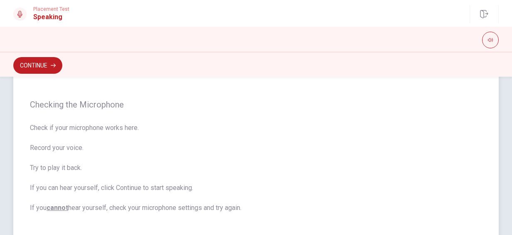
drag, startPoint x: 245, startPoint y: 207, endPoint x: 78, endPoint y: 140, distance: 180.4
click at [78, 140] on span "Check if your microphone works here. Record your voice. Try to play it back. If…" at bounding box center [256, 168] width 452 height 90
drag, startPoint x: 37, startPoint y: 106, endPoint x: 91, endPoint y: 182, distance: 94.2
click at [91, 182] on div "Checking the Microphone Check if your microphone works here. Record your voice.…" at bounding box center [256, 156] width 486 height 236
click at [146, 170] on span "Check if your microphone works here. Record your voice. Try to play it back. If…" at bounding box center [256, 168] width 452 height 90
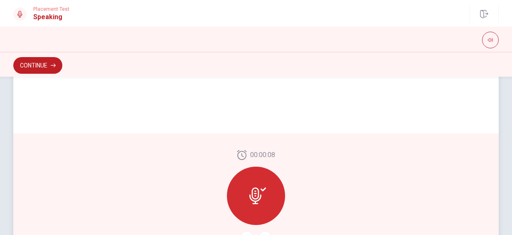
scroll to position [197, 0]
click at [261, 190] on icon at bounding box center [263, 189] width 5 height 4
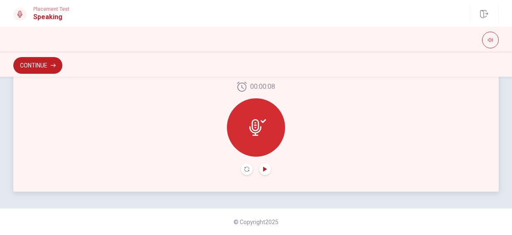
click at [263, 168] on icon "Play Audio" at bounding box center [265, 168] width 4 height 5
click at [257, 147] on div at bounding box center [256, 127] width 58 height 58
click at [242, 171] on button "Record Again" at bounding box center [247, 169] width 12 height 12
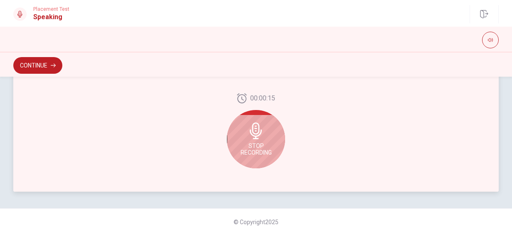
click at [257, 149] on span "Stop Recording" at bounding box center [256, 148] width 31 height 13
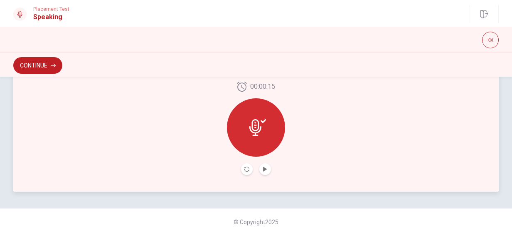
click at [247, 168] on button "Record Again" at bounding box center [247, 169] width 12 height 12
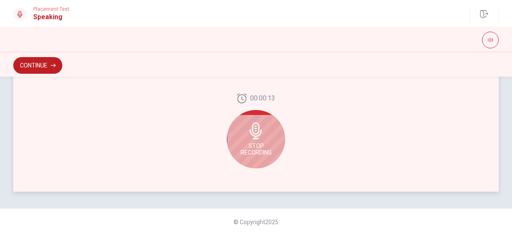
click at [265, 145] on span "Stop Recording" at bounding box center [256, 148] width 31 height 13
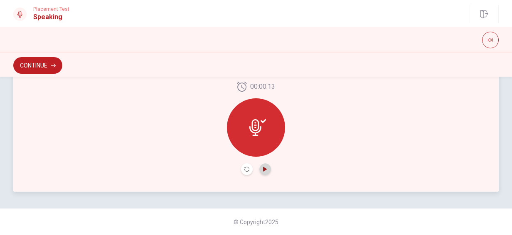
click at [264, 166] on icon "Play Audio" at bounding box center [265, 168] width 5 height 5
click at [264, 166] on icon "Pause Audio" at bounding box center [265, 168] width 5 height 5
click at [257, 131] on icon at bounding box center [255, 127] width 12 height 17
click at [245, 167] on icon "Record Again" at bounding box center [246, 168] width 5 height 5
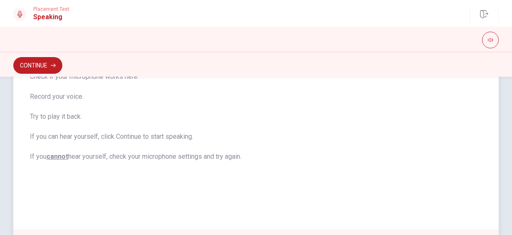
scroll to position [263, 0]
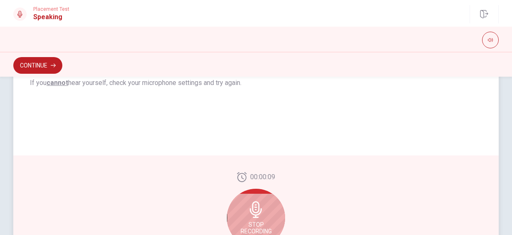
click at [254, 215] on icon at bounding box center [256, 209] width 12 height 17
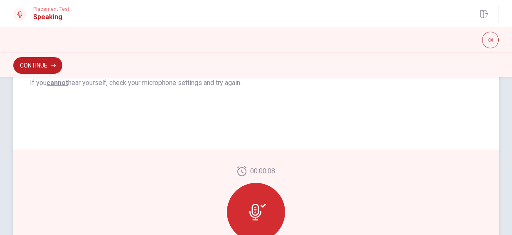
scroll to position [215, 0]
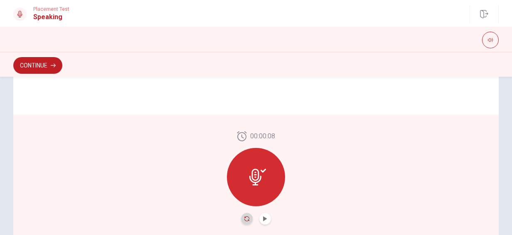
click at [245, 218] on icon "Record Again" at bounding box center [246, 218] width 5 height 5
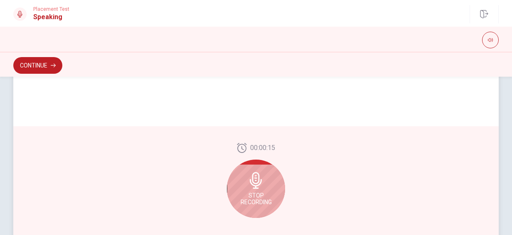
click at [259, 190] on div "Stop Recording" at bounding box center [256, 188] width 58 height 58
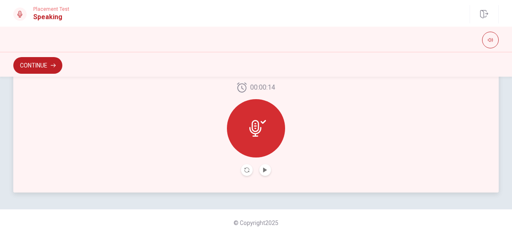
scroll to position [264, 0]
click at [264, 170] on icon "Play Audio" at bounding box center [265, 168] width 5 height 5
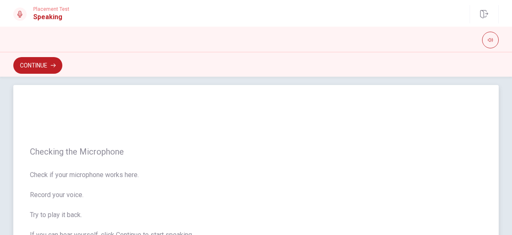
scroll to position [0, 0]
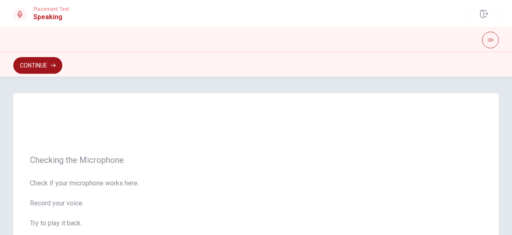
click at [38, 63] on button "Continue" at bounding box center [37, 65] width 49 height 17
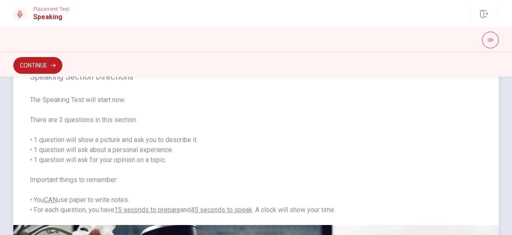
scroll to position [31, 0]
drag, startPoint x: 130, startPoint y: 151, endPoint x: 77, endPoint y: 141, distance: 53.7
click at [77, 141] on span "The Speaking Test will start now. There are 3 questions in this section. • 1 qu…" at bounding box center [256, 155] width 452 height 120
drag, startPoint x: 39, startPoint y: 114, endPoint x: 173, endPoint y: 171, distance: 146.3
click at [173, 171] on span "The Speaking Test will start now. There are 3 questions in this section. • 1 qu…" at bounding box center [256, 155] width 452 height 120
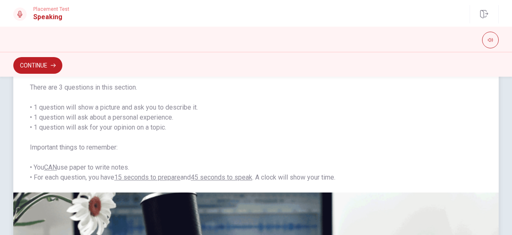
scroll to position [0, 0]
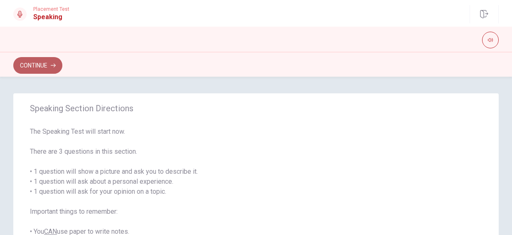
click at [28, 65] on button "Continue" at bounding box center [37, 65] width 49 height 17
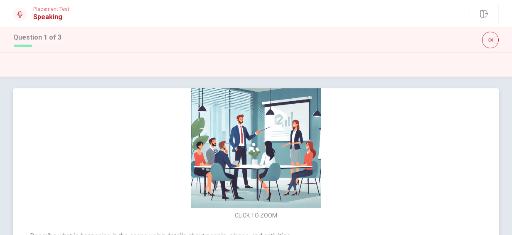
click at [263, 198] on img at bounding box center [256, 142] width 176 height 130
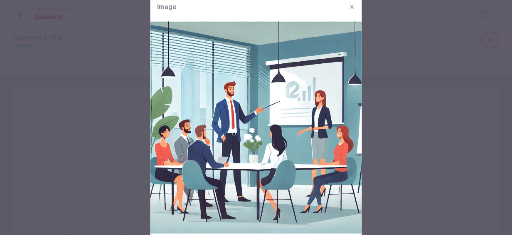
click at [412, 153] on div at bounding box center [256, 117] width 512 height 235
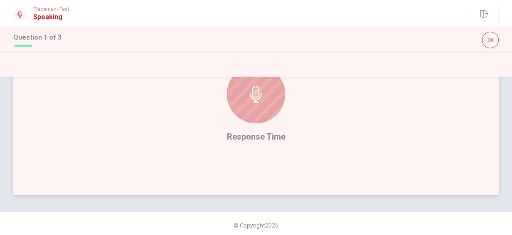
scroll to position [261, 0]
click at [266, 104] on div at bounding box center [256, 94] width 58 height 58
click at [254, 116] on div at bounding box center [256, 94] width 58 height 58
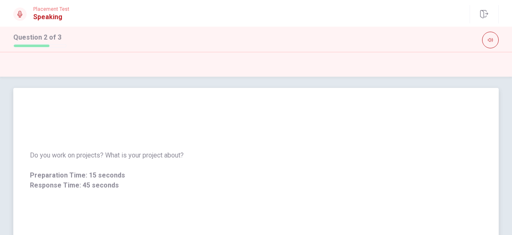
scroll to position [0, 0]
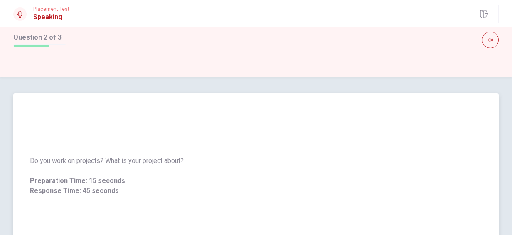
click at [313, 158] on span "Do you work on projects? What is your project about?" at bounding box center [256, 161] width 452 height 10
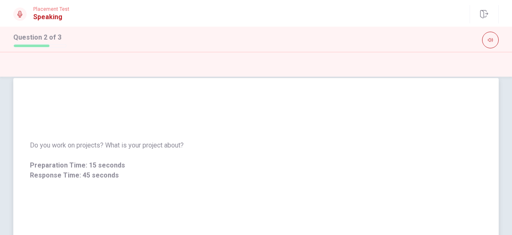
scroll to position [16, 0]
drag, startPoint x: 313, startPoint y: 158, endPoint x: 333, endPoint y: 111, distance: 50.5
click at [333, 111] on div "Do you work on projects? What is your project about? Preparation Time: 15 secon…" at bounding box center [256, 159] width 486 height 165
drag, startPoint x: 333, startPoint y: 111, endPoint x: 355, endPoint y: 6, distance: 108.0
click at [355, 6] on div "Placement Test Speaking Question 2 of 3 Question 2 of 3 Do you work on projects…" at bounding box center [256, 117] width 512 height 235
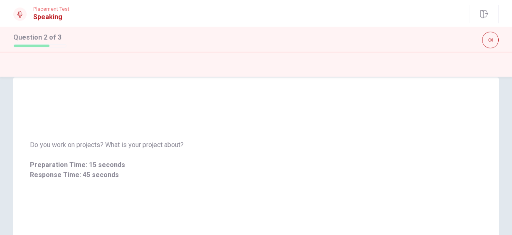
drag, startPoint x: 335, startPoint y: 138, endPoint x: 380, endPoint y: -2, distance: 147.4
click at [380, 0] on html "This site uses cookies, as explained in our Privacy Policy . If you agree to th…" at bounding box center [256, 117] width 512 height 235
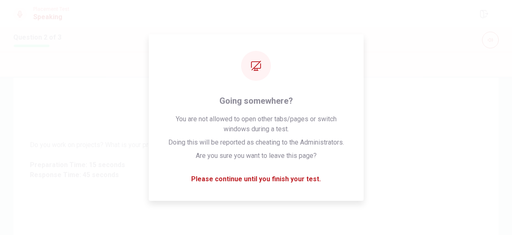
drag, startPoint x: 515, startPoint y: 70, endPoint x: 526, endPoint y: 67, distance: 11.1
click at [512, 67] on html "This site uses cookies, as explained in our Privacy Policy . If you agree to th…" at bounding box center [256, 117] width 512 height 235
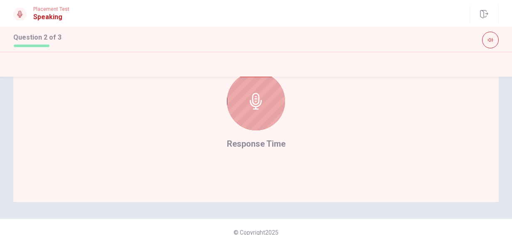
scroll to position [264, 0]
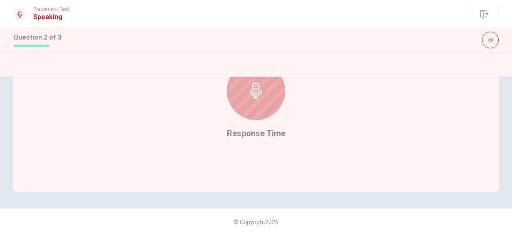
click at [257, 115] on div at bounding box center [256, 91] width 58 height 58
click at [260, 131] on span "Response Time" at bounding box center [256, 133] width 59 height 10
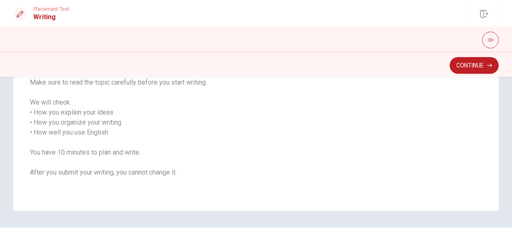
scroll to position [148, 0]
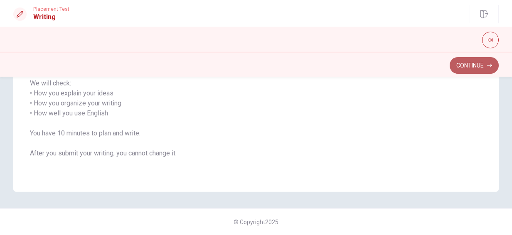
click at [474, 65] on button "Continue" at bounding box center [474, 65] width 49 height 17
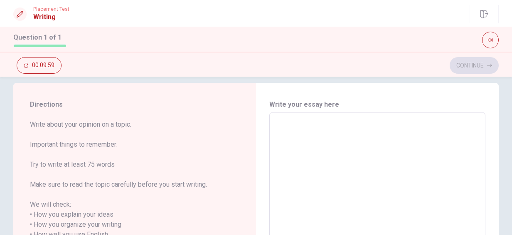
scroll to position [31, 0]
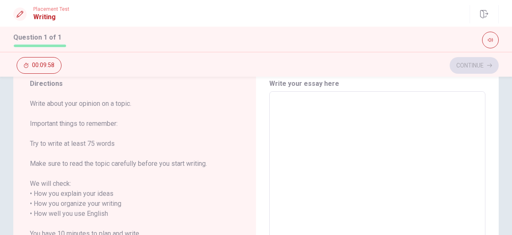
click at [351, 124] on textarea at bounding box center [377, 208] width 205 height 221
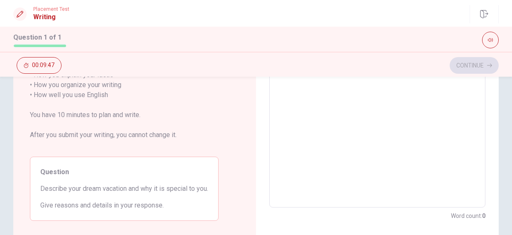
scroll to position [149, 0]
click at [290, 154] on textarea at bounding box center [377, 90] width 205 height 221
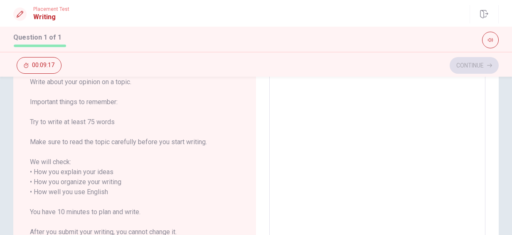
scroll to position [53, 0]
type textarea "o"
type textarea "x"
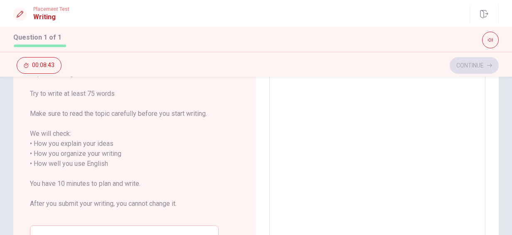
scroll to position [79, 0]
click at [353, 126] on textarea at bounding box center [377, 160] width 205 height 221
type textarea "M"
type textarea "x"
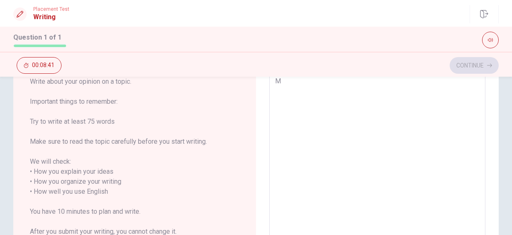
type textarea "My"
type textarea "x"
type textarea "My"
type textarea "x"
type textarea "My d"
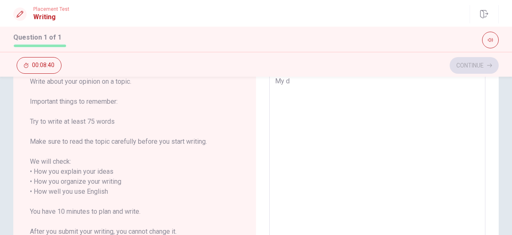
type textarea "x"
type textarea "My dr"
type textarea "x"
type textarea "My dre"
type textarea "x"
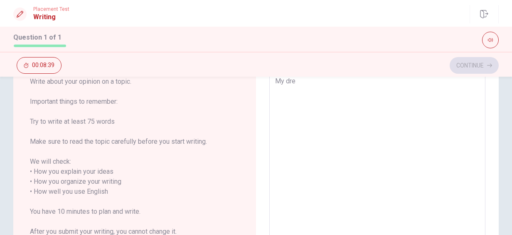
type textarea "My drea"
type textarea "x"
type textarea "My dream"
type textarea "x"
type textarea "My dream"
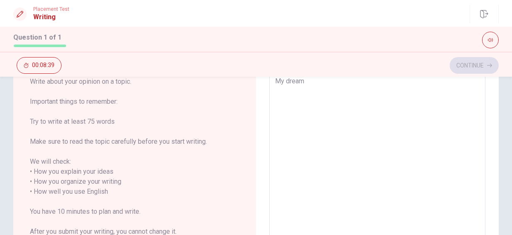
type textarea "x"
type textarea "My dream v"
type textarea "x"
type textarea "My dream va"
type textarea "x"
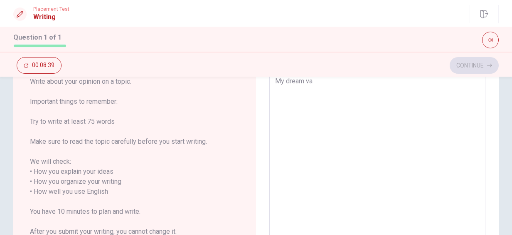
type textarea "My dream vac"
type textarea "x"
type textarea "My dream [PERSON_NAME]"
type textarea "x"
type textarea "My dream vacat"
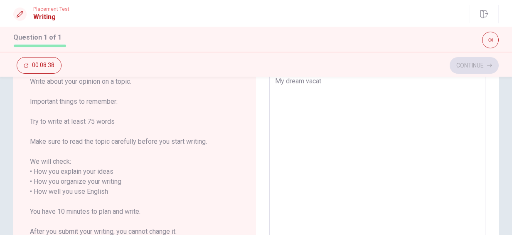
type textarea "x"
type textarea "My dream vacati"
type textarea "x"
type textarea "My dream vacatio"
type textarea "x"
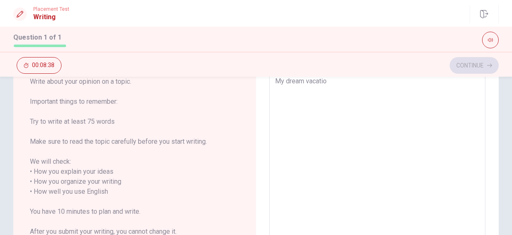
type textarea "My dream vacation"
type textarea "x"
type textarea "My dream vacation"
type textarea "x"
type textarea "My dream vacation i"
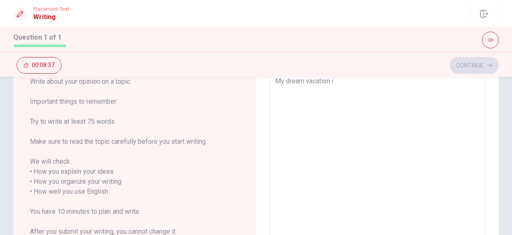
type textarea "x"
type textarea "My dream vacation is"
type textarea "x"
type textarea "My dream vacation is"
type textarea "x"
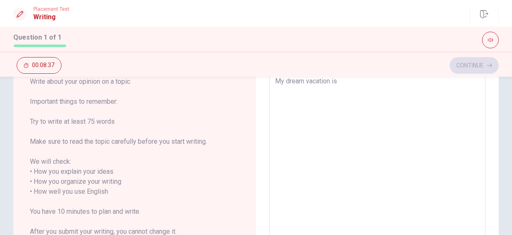
type textarea "My dream vacation is t"
type textarea "x"
type textarea "My dream vacation is to"
type textarea "x"
type textarea "My dream vacation is to"
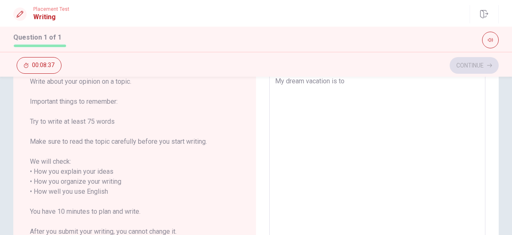
type textarea "x"
type textarea "My dream vacation is to d"
type textarea "x"
type textarea "My dream vacation is to do"
type textarea "x"
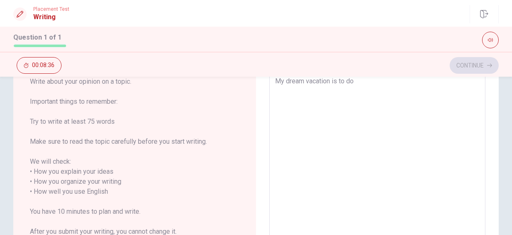
type textarea "My dream vacation is to do"
type textarea "x"
type textarea "My dream vacation is to do a"
type textarea "x"
type textarea "My dream vacation is to do an"
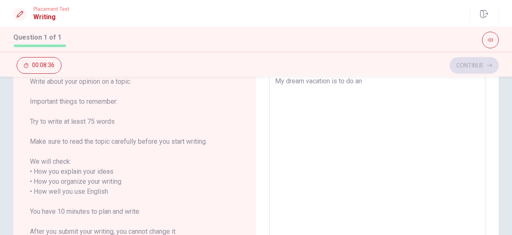
type textarea "x"
type textarea "My dream vacation is to do an"
type textarea "x"
type textarea "My dream vacation is to do an e"
type textarea "x"
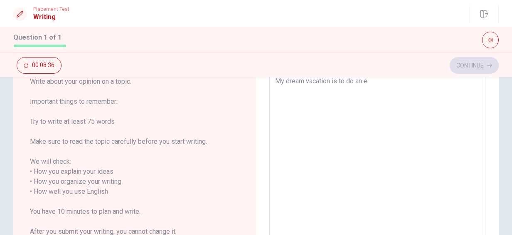
type textarea "My dream vacation is to do an ex"
type textarea "x"
type textarea "My dream vacation is to do an exh"
type textarea "x"
type textarea "My dream vacation is to do an exha"
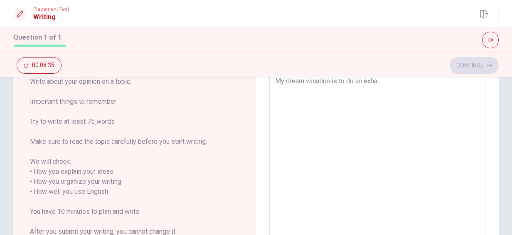
type textarea "x"
type textarea "My dream vacation is to do an exhac"
type textarea "x"
type textarea "My dream vacation is to do an exhacg"
type textarea "x"
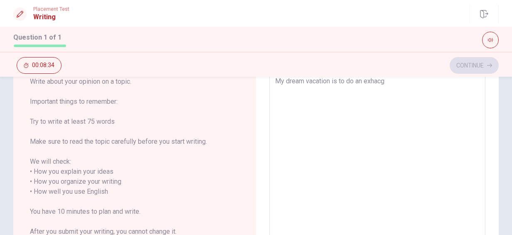
type textarea "My dream vacation is to do an exhac"
type textarea "x"
type textarea "My dream vacation is to do an exha"
type textarea "x"
type textarea "My dream vacation is to do an exh"
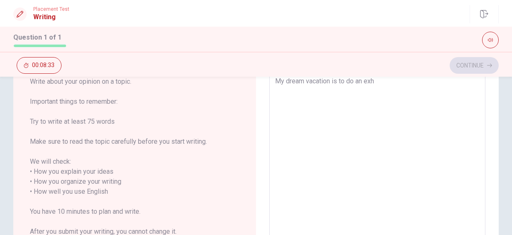
type textarea "x"
type textarea "My dream vacation is to do an ex"
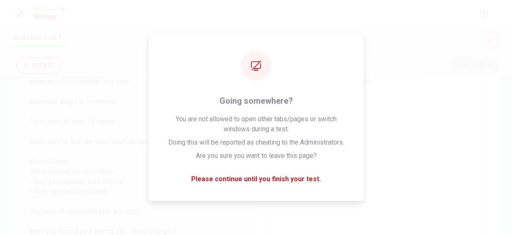
type textarea "x"
type textarea "My dream vacation is to do an ex"
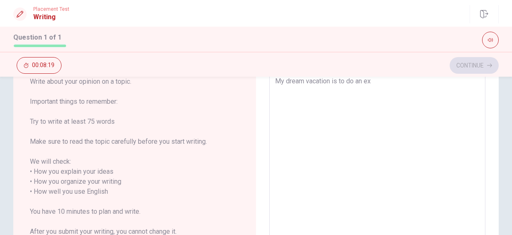
click at [378, 83] on textarea "My dream vacation is to do an ex" at bounding box center [377, 186] width 205 height 221
type textarea "x"
type textarea "My dream vacation is to do an exc"
type textarea "x"
type textarea "My dream vacation is to do an exch"
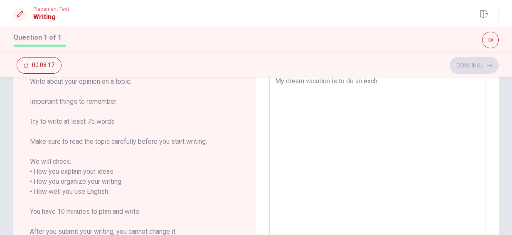
type textarea "x"
type textarea "My dream vacation is to do an excha"
type textarea "x"
type textarea "My dream vacation is to do an exchan"
type textarea "x"
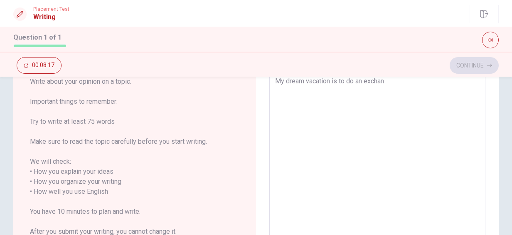
type textarea "My dream vacation is to do an exchang"
type textarea "x"
type textarea "My dream vacation is to do an exchange"
type textarea "x"
type textarea "My dream vacation is to do an exchange"
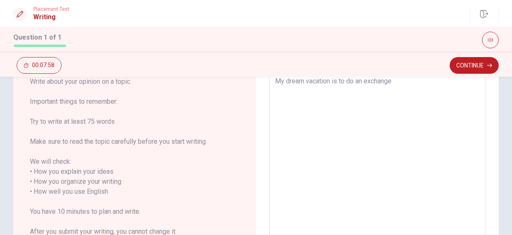
click at [398, 88] on textarea "My dream vacation is to do an exchange" at bounding box center [377, 186] width 205 height 221
type textarea "x"
type textarea "My dream vacation is to do an exchange"
type textarea "x"
type textarea "My dream vacation is to do an exchange i"
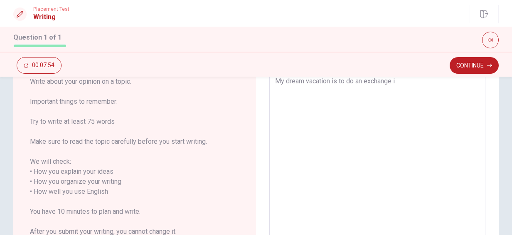
type textarea "x"
type textarea "My dream vacation is to do an exchange in"
type textarea "x"
type textarea "My dream vacation is to do an exchange in"
type textarea "x"
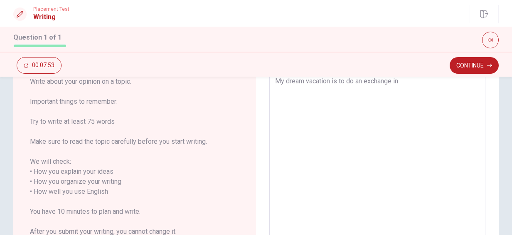
type textarea "My dream vacation is to do an exchange in C"
type textarea "x"
type textarea "My dream vacation is to do an exchange in [GEOGRAPHIC_DATA]"
type textarea "x"
type textarea "My dream vacation is to do an exchange in Can"
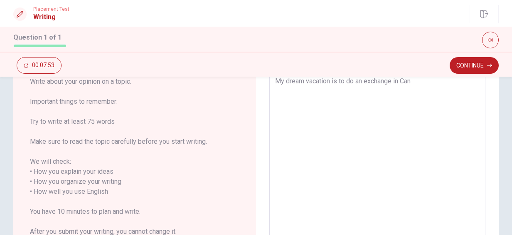
type textarea "x"
type textarea "My dream vacation is to do an exchange in [GEOGRAPHIC_DATA]"
type textarea "x"
type textarea "My dream vacation is to do an exchange in [GEOGRAPHIC_DATA]"
type textarea "x"
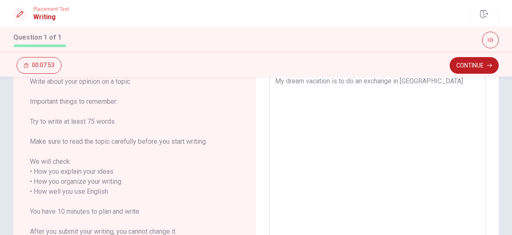
type textarea "My dream vacation is to do an exchange in [GEOGRAPHIC_DATA]"
type textarea "x"
type textarea "My dream vacation is to do an exchange in [GEOGRAPHIC_DATA],"
type textarea "x"
type textarea "My dream vacation is to do an exchange in [GEOGRAPHIC_DATA],"
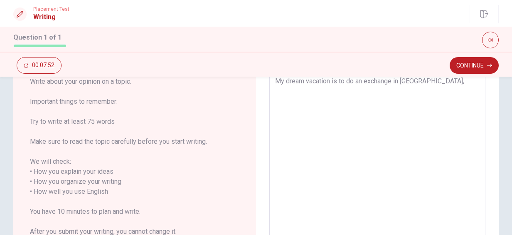
type textarea "x"
type textarea "My dream vacation is to do an exchange in [GEOGRAPHIC_DATA], s"
type textarea "x"
type textarea "My dream vacation is to do an exchange in [GEOGRAPHIC_DATA], [GEOGRAPHIC_DATA]"
type textarea "x"
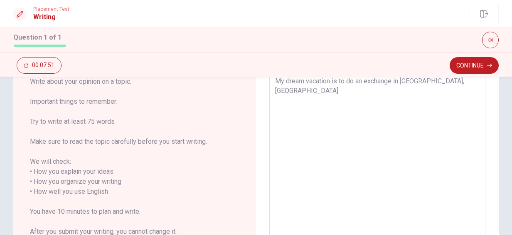
type textarea "My dream vacation is to do an exchange in [GEOGRAPHIC_DATA], spe"
type textarea "x"
type textarea "My dream vacation is to do an exchange in [GEOGRAPHIC_DATA], spec"
type textarea "x"
type textarea "My dream vacation is to do an exchange in [GEOGRAPHIC_DATA], speci"
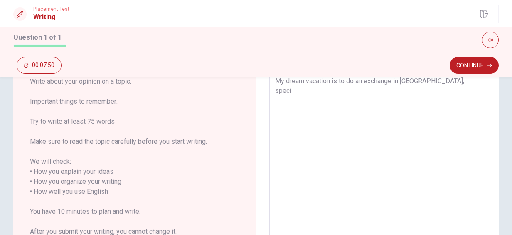
type textarea "x"
type textarea "My dream vacation is to do an exchange in [GEOGRAPHIC_DATA], specif"
type textarea "x"
type textarea "My dream vacation is to do an exchange in [GEOGRAPHIC_DATA], specifi"
type textarea "x"
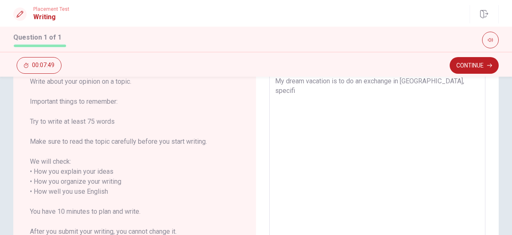
type textarea "My dream vacation is to do an exchange in [GEOGRAPHIC_DATA], specific"
type textarea "x"
type textarea "My dream vacation is to do an exchange in [GEOGRAPHIC_DATA], specifica"
type textarea "x"
type textarea "My dream vacation is to do an exchange in [GEOGRAPHIC_DATA], specifical"
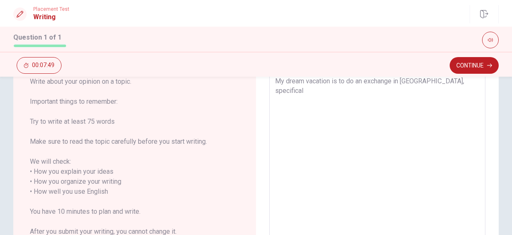
type textarea "x"
type textarea "My dream vacation is to do an exchange in [GEOGRAPHIC_DATA], specificall"
type textarea "x"
type textarea "My dream vacation is to do an exchange in [GEOGRAPHIC_DATA], specifically"
type textarea "x"
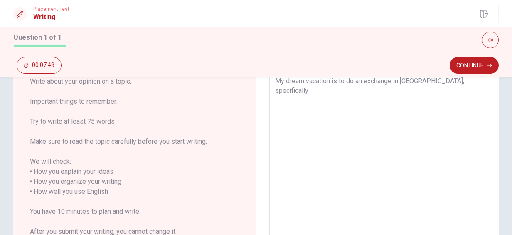
type textarea "My dream vacation is to do an exchange in [GEOGRAPHIC_DATA], specifically"
type textarea "x"
type textarea "My dream vacation is to do an exchange in [GEOGRAPHIC_DATA], specifically i"
type textarea "x"
type textarea "My dream vacation is to do an exchange in [GEOGRAPHIC_DATA], specifically in"
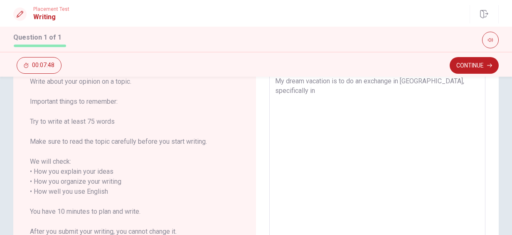
type textarea "x"
type textarea "My dream vacation is to do an exchange in [GEOGRAPHIC_DATA], specifically in"
type textarea "x"
type textarea "My dream vacation is to do an exchange in [GEOGRAPHIC_DATA], specifically in T"
type textarea "x"
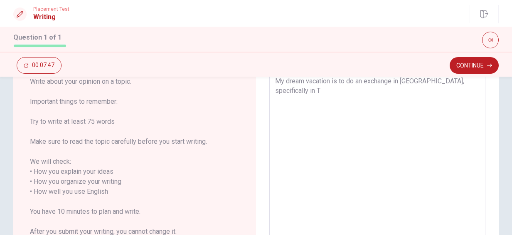
type textarea "My dream vacation is to do an exchange in [GEOGRAPHIC_DATA], specifically in To"
type textarea "x"
type textarea "My dream vacation is to do an exchange in [GEOGRAPHIC_DATA], specifically in [G…"
type textarea "x"
type textarea "My dream vacation is to do an exchange in [GEOGRAPHIC_DATA], specifically in [G…"
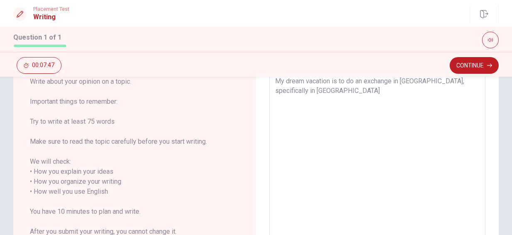
type textarea "x"
type textarea "My dream vacation is to do an exchange in [GEOGRAPHIC_DATA], specifically in [G…"
type textarea "x"
type textarea "My dream vacation is to do an exchange in [GEOGRAPHIC_DATA], specifically in [G…"
type textarea "x"
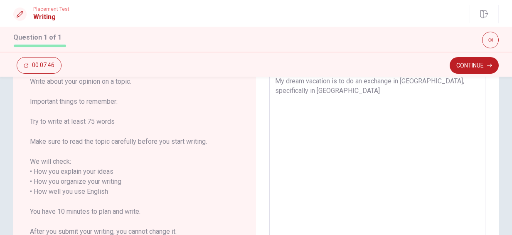
type textarea "My dream vacation is to do an exchange in [GEOGRAPHIC_DATA], specifically in [G…"
type textarea "x"
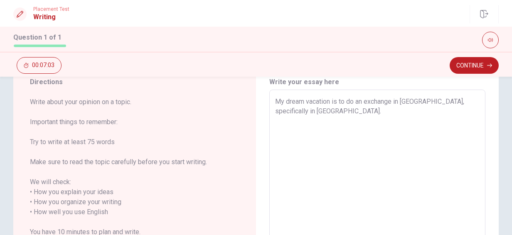
scroll to position [0, 0]
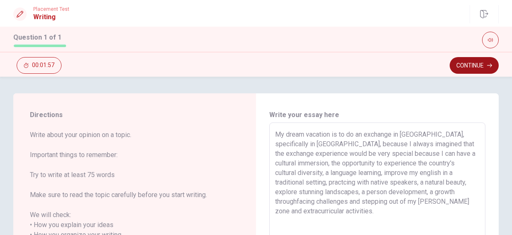
click at [467, 65] on button "Continue" at bounding box center [474, 65] width 49 height 17
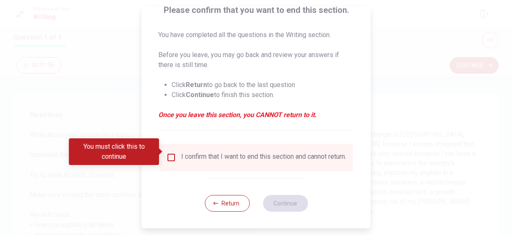
scroll to position [76, 0]
click at [183, 161] on div "I confirm that I want to end this section and cannot return." at bounding box center [263, 157] width 165 height 10
click at [171, 152] on input "You must click this to continue" at bounding box center [171, 157] width 10 height 10
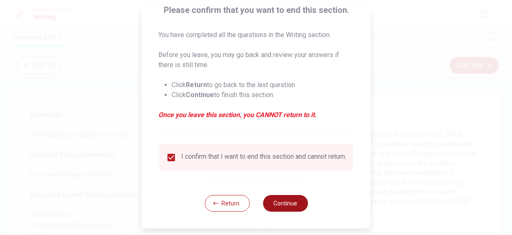
click at [269, 195] on button "Continue" at bounding box center [285, 203] width 45 height 17
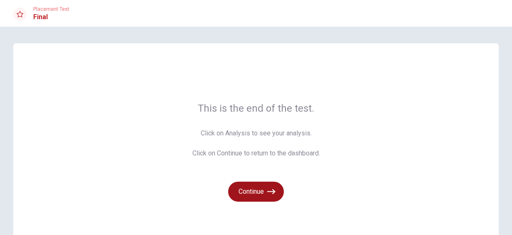
click at [260, 193] on button "Continue" at bounding box center [256, 191] width 56 height 20
